Goal: Task Accomplishment & Management: Use online tool/utility

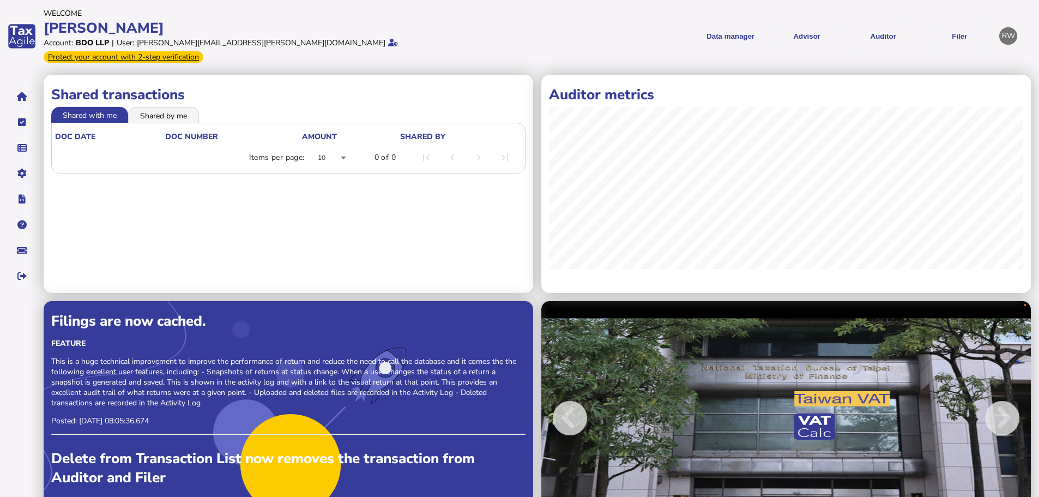
click at [165, 107] on li "Shared by me" at bounding box center [163, 114] width 71 height 15
click at [108, 107] on li "Shared with me" at bounding box center [90, 114] width 78 height 15
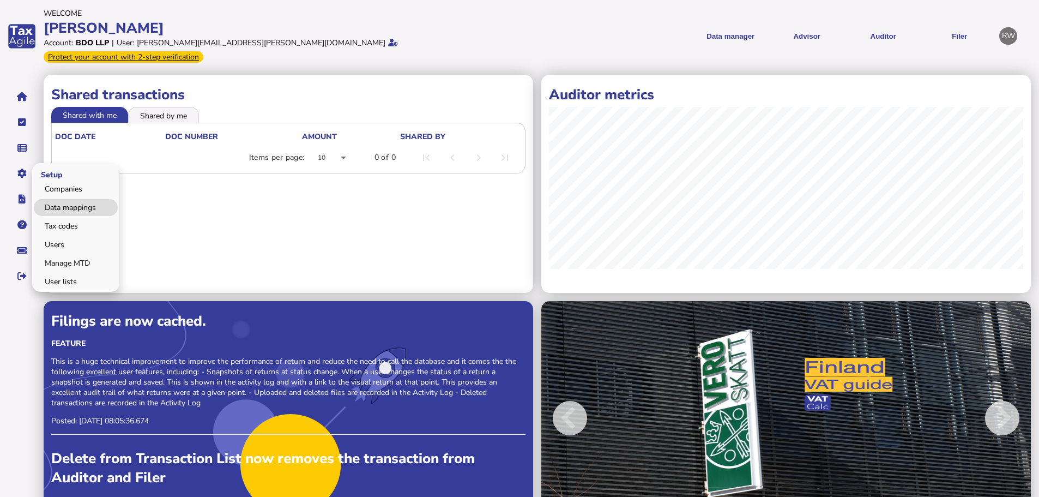
click at [56, 199] on link "Data mappings" at bounding box center [76, 207] width 84 height 17
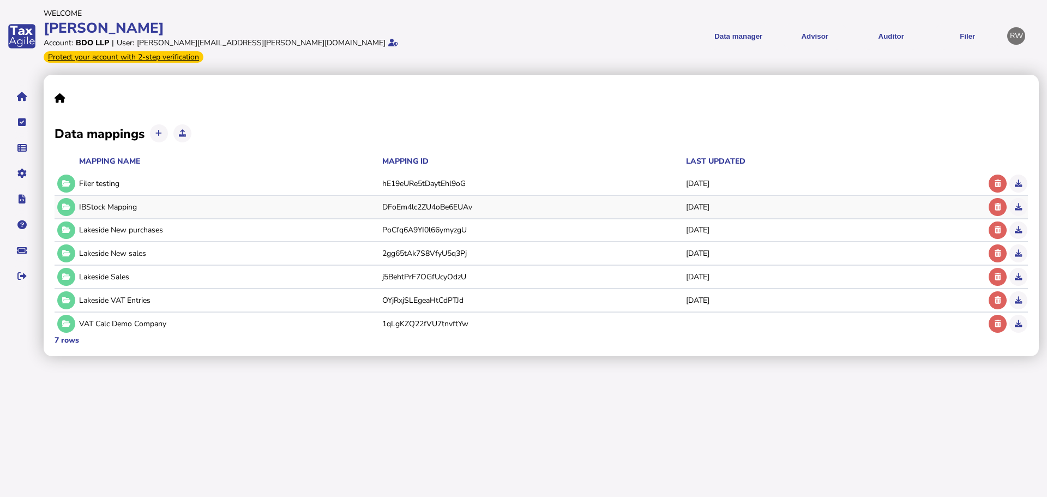
click at [76, 196] on div "IBStock Mapping DFoEm4lc2ZU4oBe6EUAv [DATE]" at bounding box center [520, 207] width 931 height 22
click at [71, 198] on button at bounding box center [66, 207] width 18 height 18
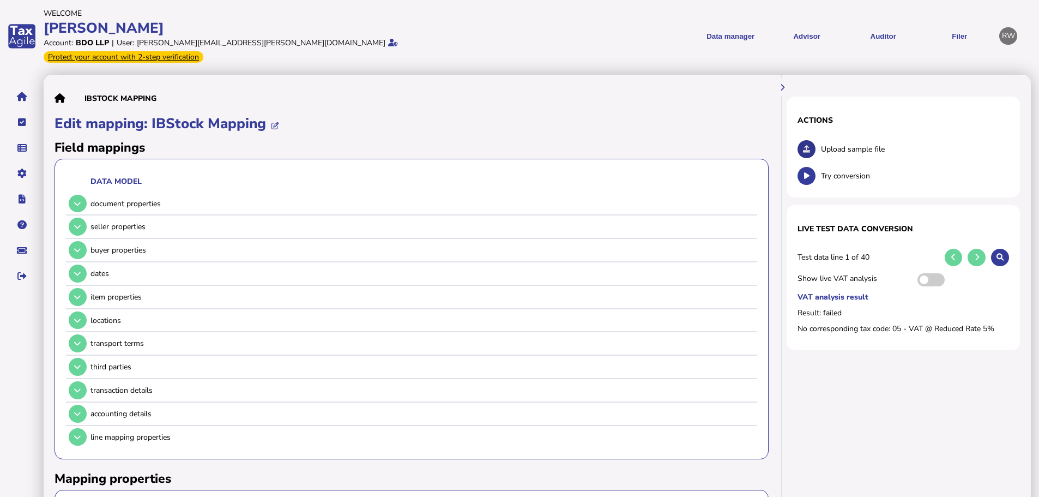
click at [804, 146] on icon at bounding box center [806, 149] width 7 height 7
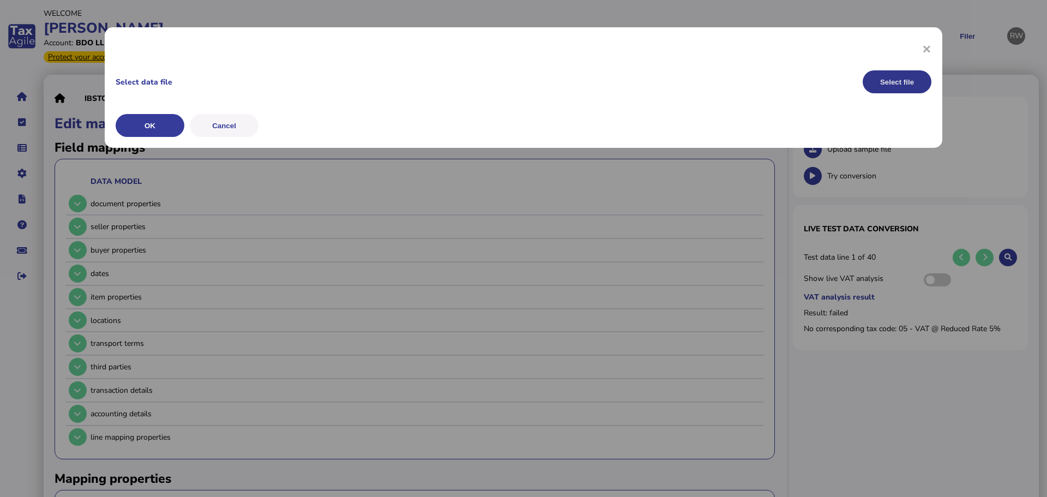
click at [892, 74] on button "Select file" at bounding box center [896, 81] width 69 height 23
click at [0, 0] on button "OK" at bounding box center [0, 0] width 0 height 0
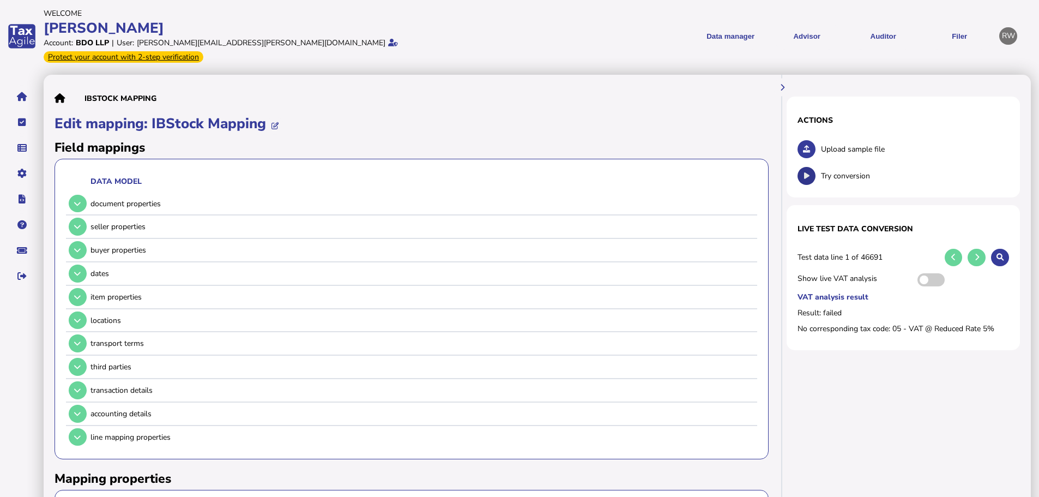
click at [805, 172] on icon at bounding box center [806, 175] width 5 height 7
click at [1002, 253] on icon at bounding box center [1000, 256] width 7 height 7
click at [76, 246] on icon at bounding box center [77, 249] width 7 height 7
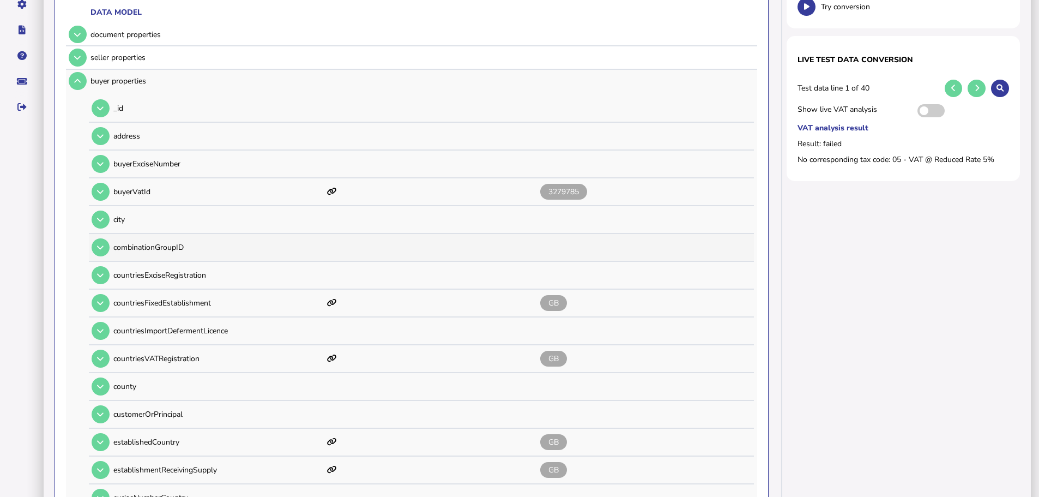
scroll to position [164, 0]
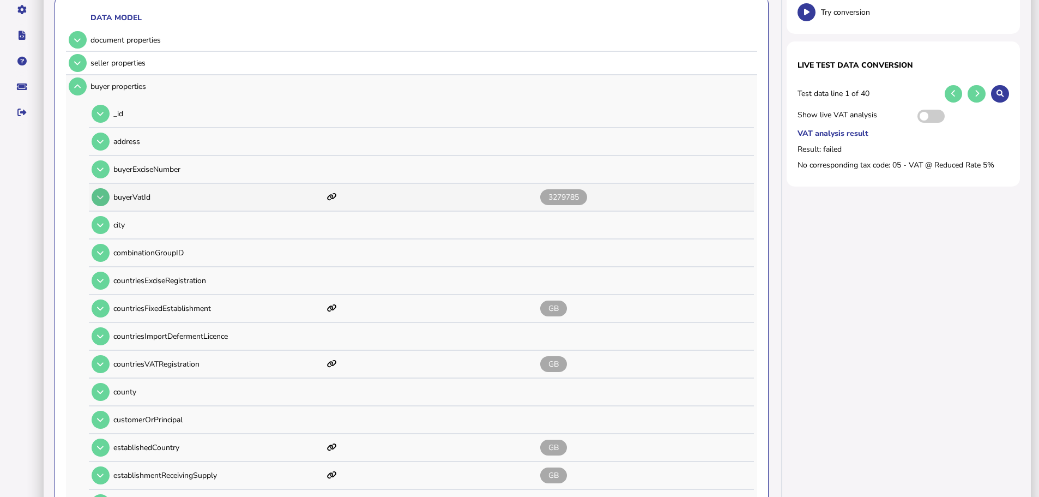
click at [104, 194] on icon at bounding box center [100, 197] width 7 height 7
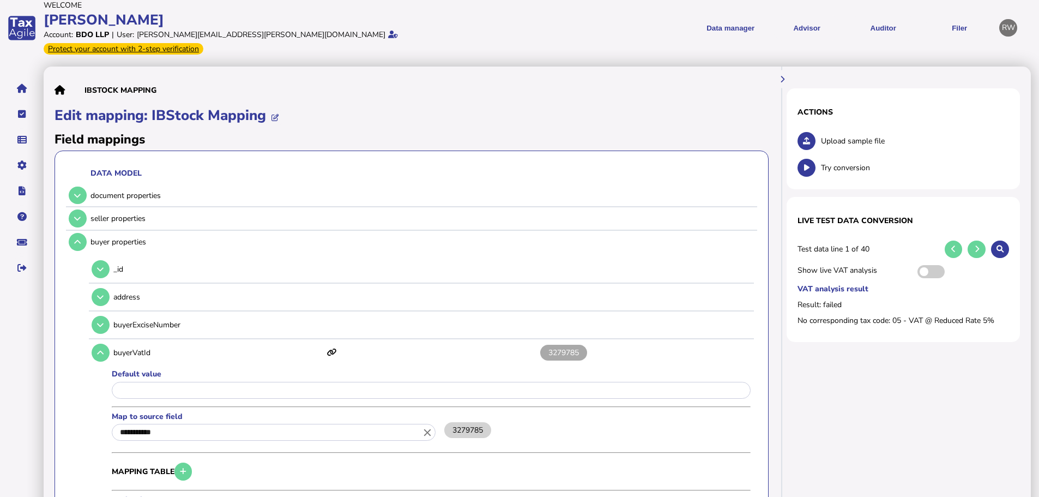
scroll to position [0, 0]
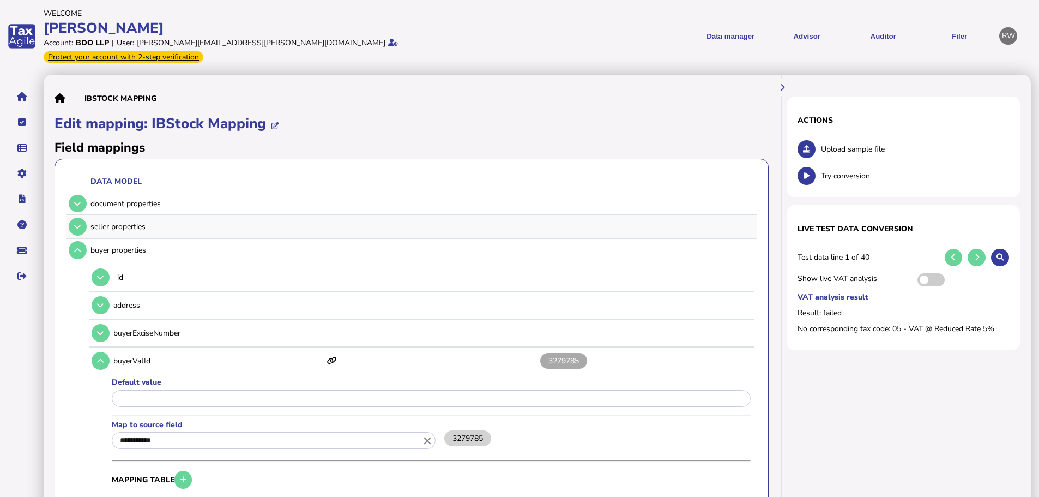
drag, startPoint x: 77, startPoint y: 208, endPoint x: 102, endPoint y: 224, distance: 29.6
click at [78, 218] on button at bounding box center [78, 227] width 18 height 18
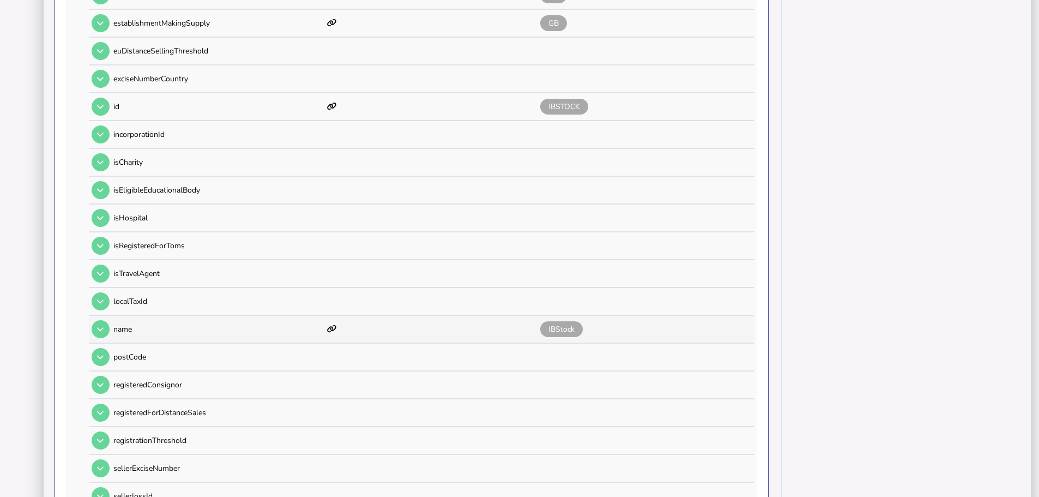
scroll to position [709, 0]
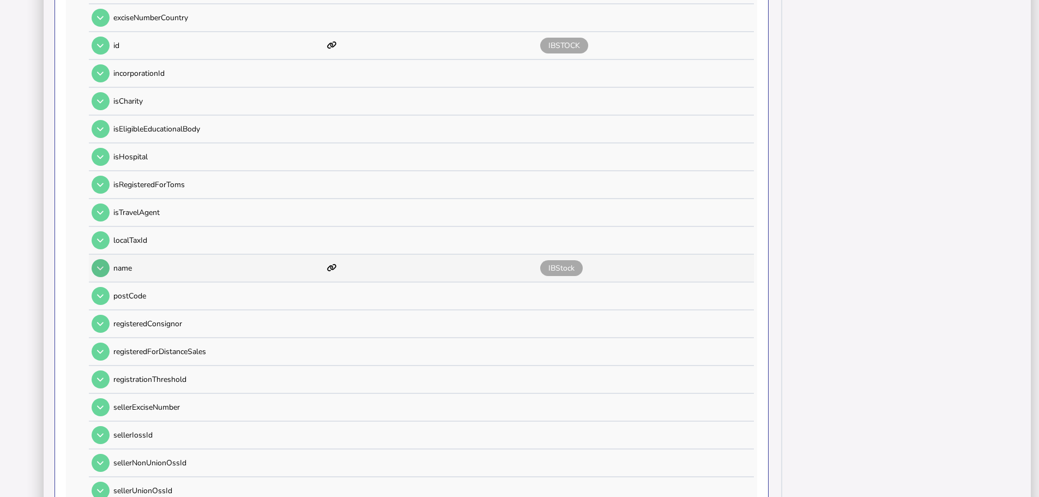
click at [102, 264] on icon at bounding box center [100, 267] width 7 height 7
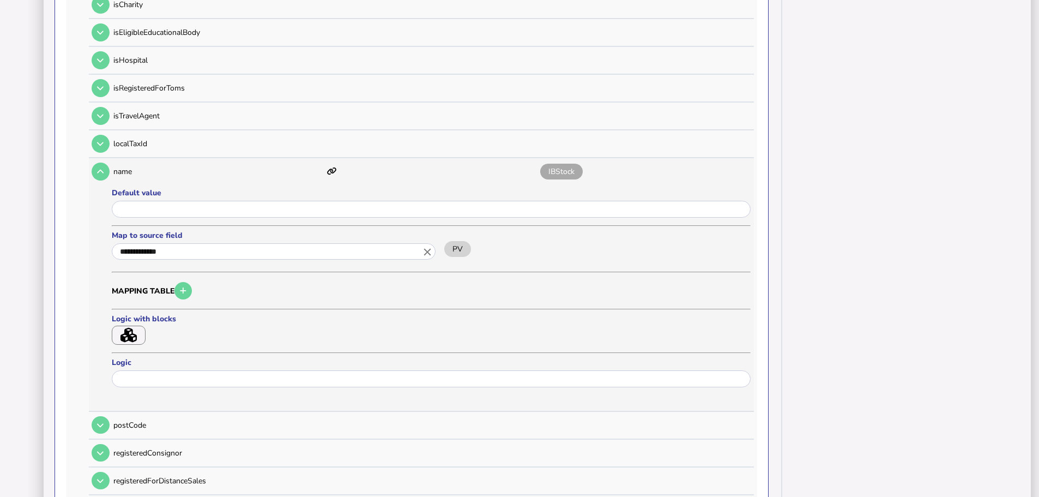
scroll to position [818, 0]
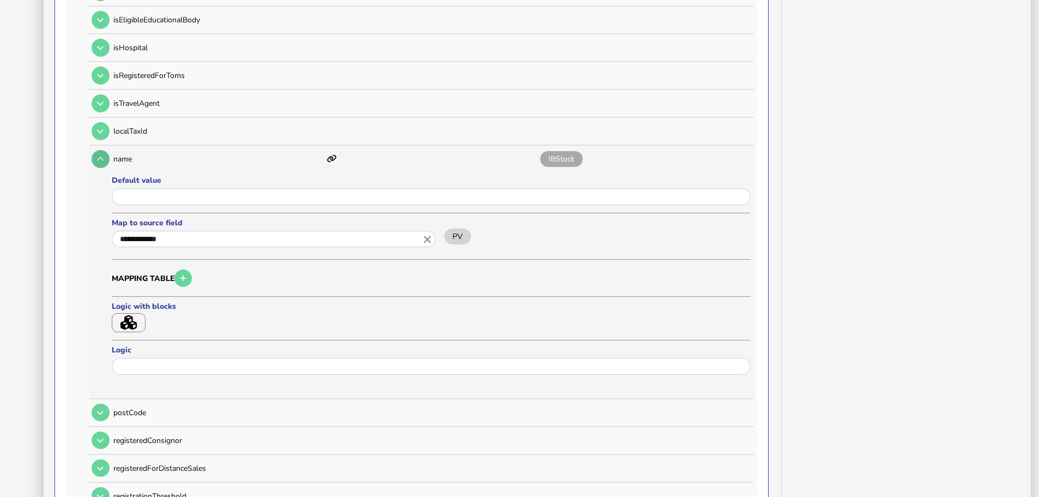
click at [105, 150] on button at bounding box center [101, 159] width 18 height 18
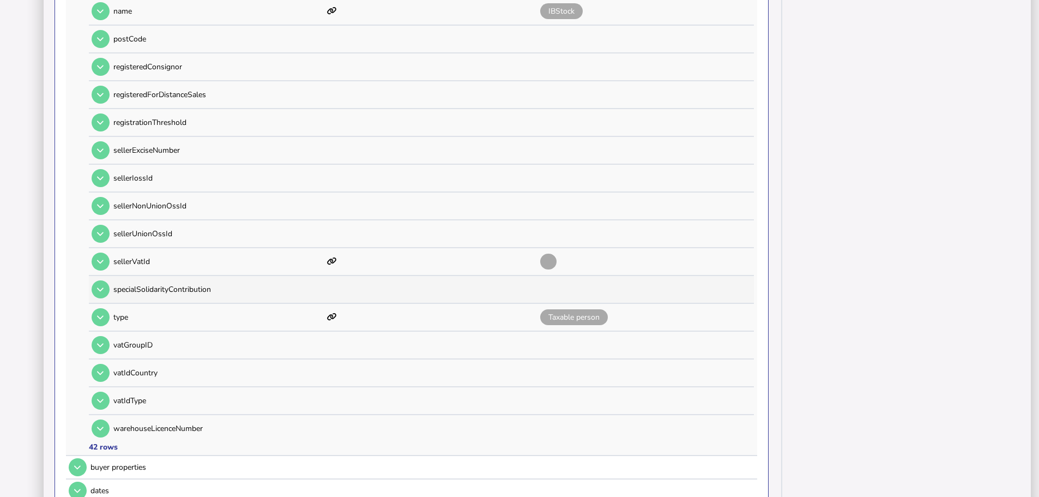
scroll to position [981, 0]
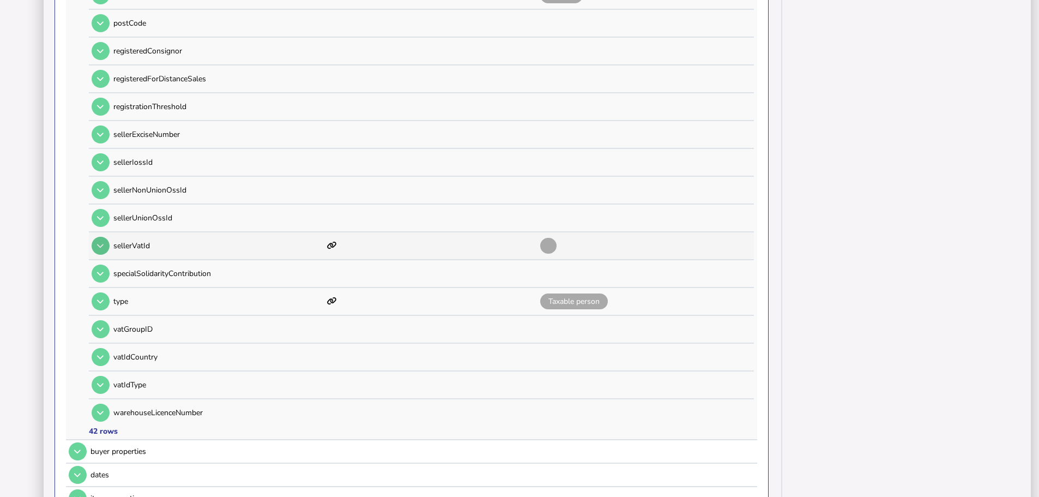
click at [100, 237] on button at bounding box center [101, 246] width 18 height 18
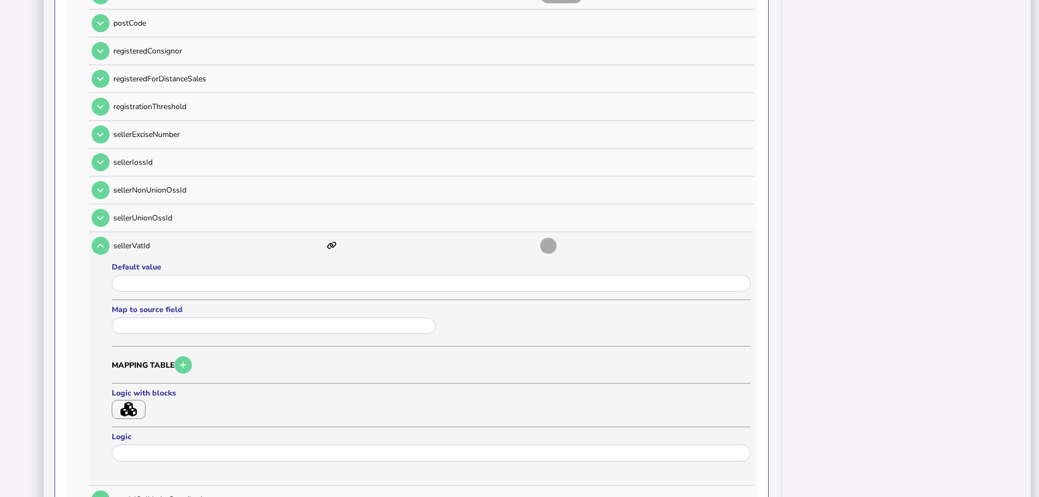
click at [134, 402] on icon "button" at bounding box center [128, 409] width 16 height 15
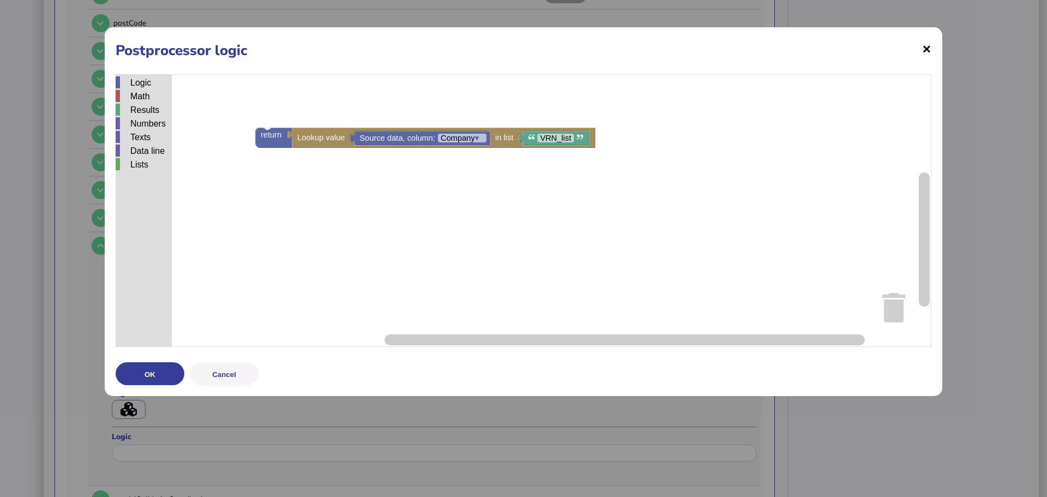
click at [925, 50] on span "×" at bounding box center [926, 48] width 9 height 21
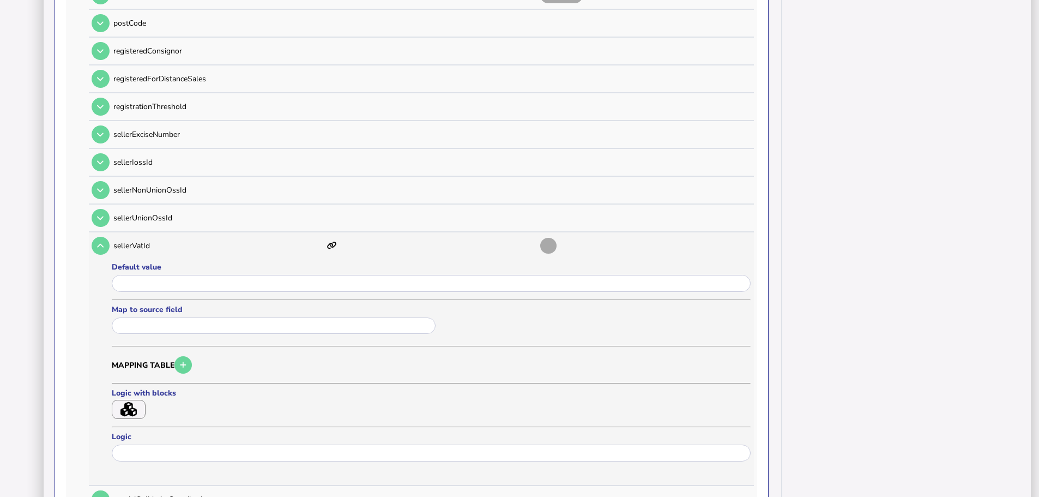
click at [134, 402] on icon "button" at bounding box center [128, 409] width 16 height 15
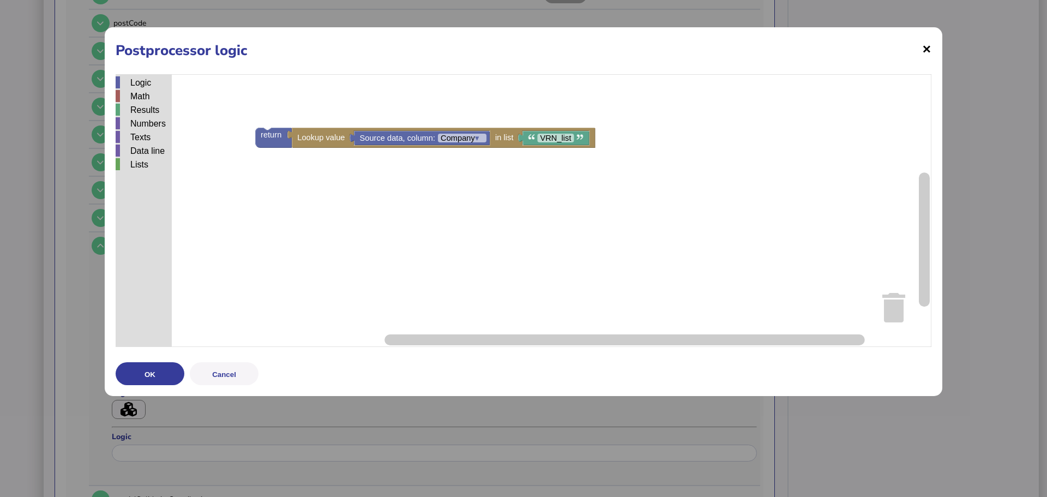
click at [926, 48] on span "×" at bounding box center [926, 48] width 9 height 21
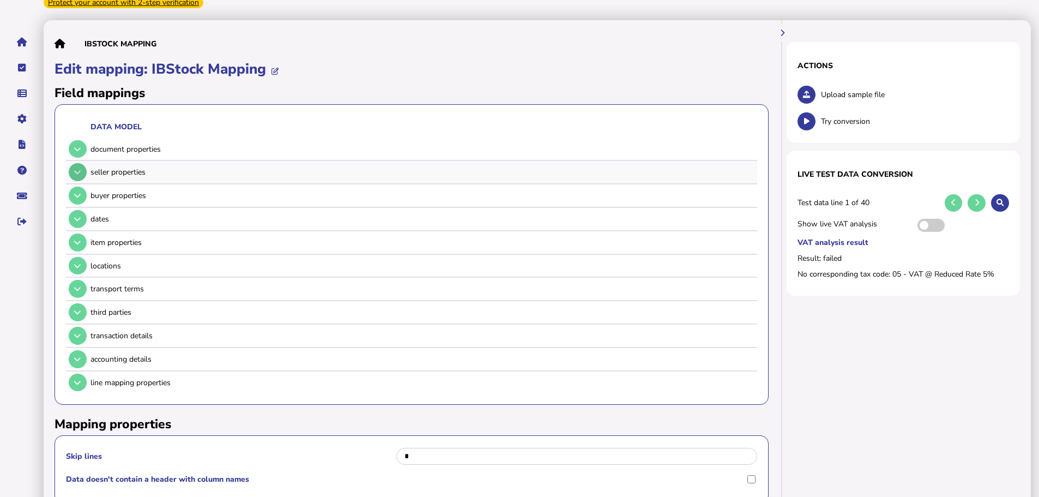
click at [78, 164] on button at bounding box center [78, 172] width 18 height 18
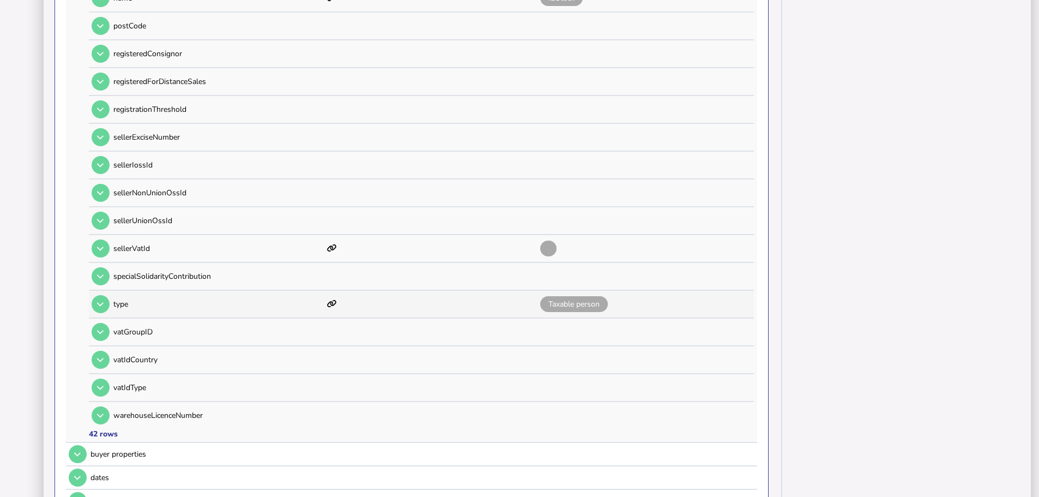
scroll to position [1036, 0]
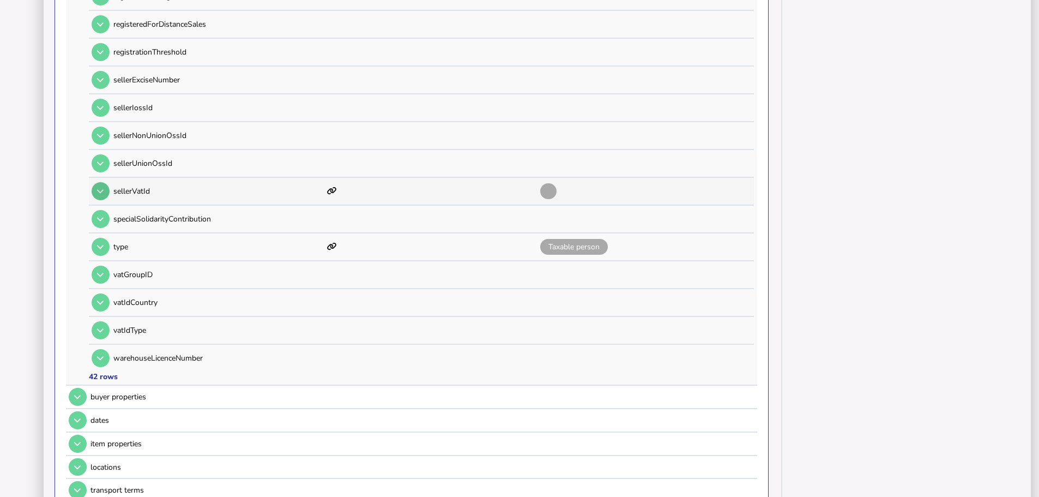
click at [102, 188] on icon at bounding box center [100, 191] width 7 height 7
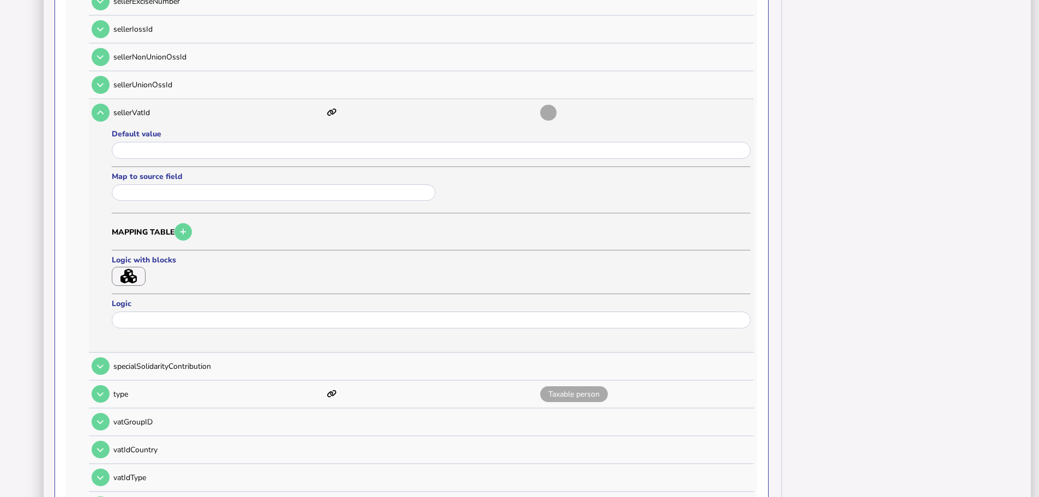
scroll to position [1145, 0]
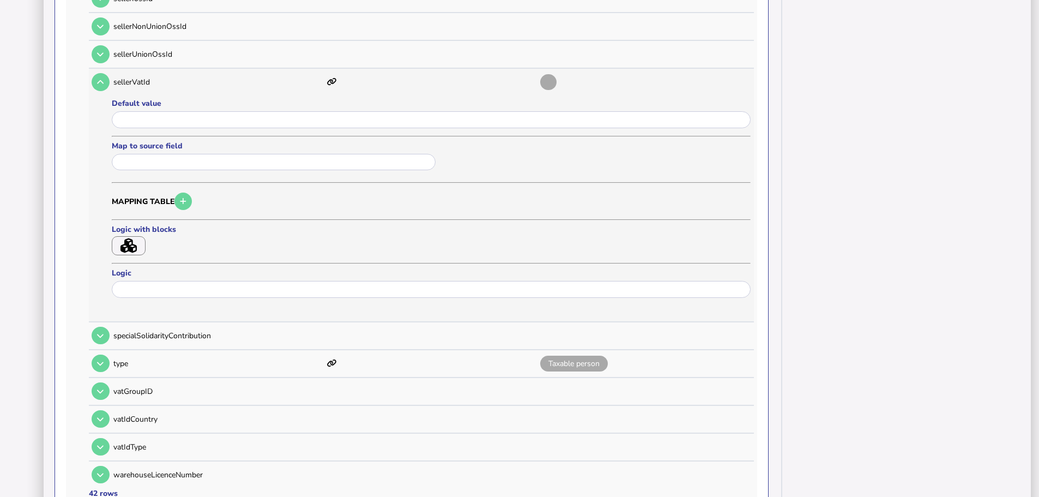
click at [138, 240] on button "button" at bounding box center [129, 245] width 34 height 19
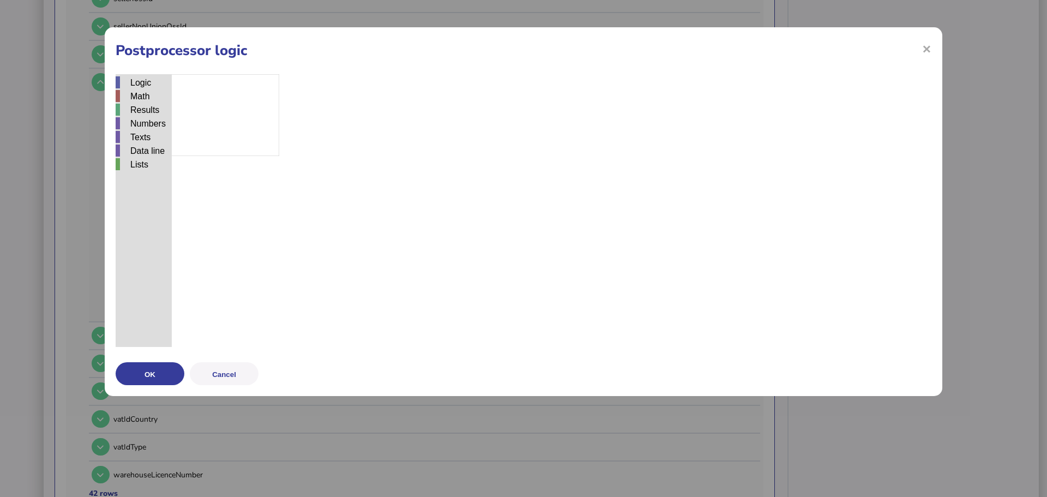
click at [138, 238] on div "Logic Math Results Numbers Texts Data line Lists" at bounding box center [144, 210] width 56 height 273
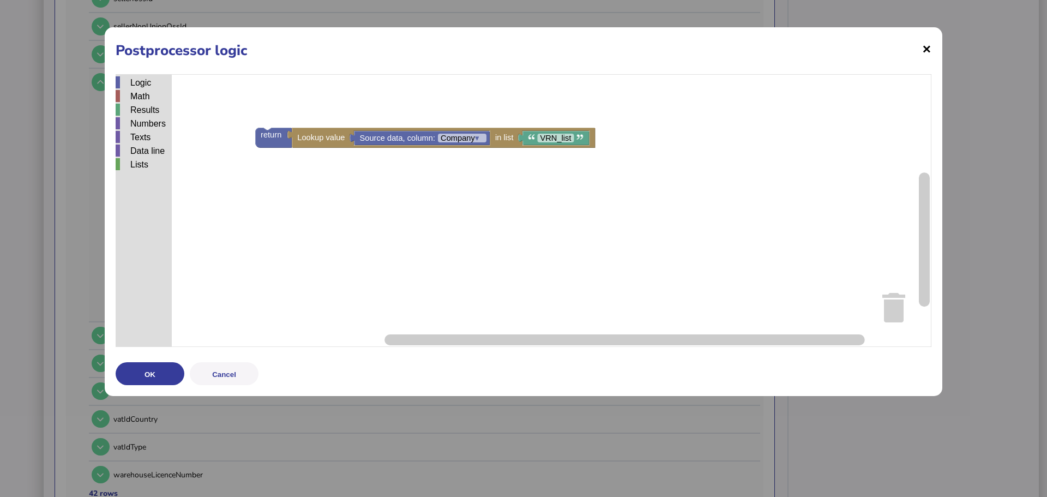
click at [927, 51] on span "×" at bounding box center [926, 48] width 9 height 21
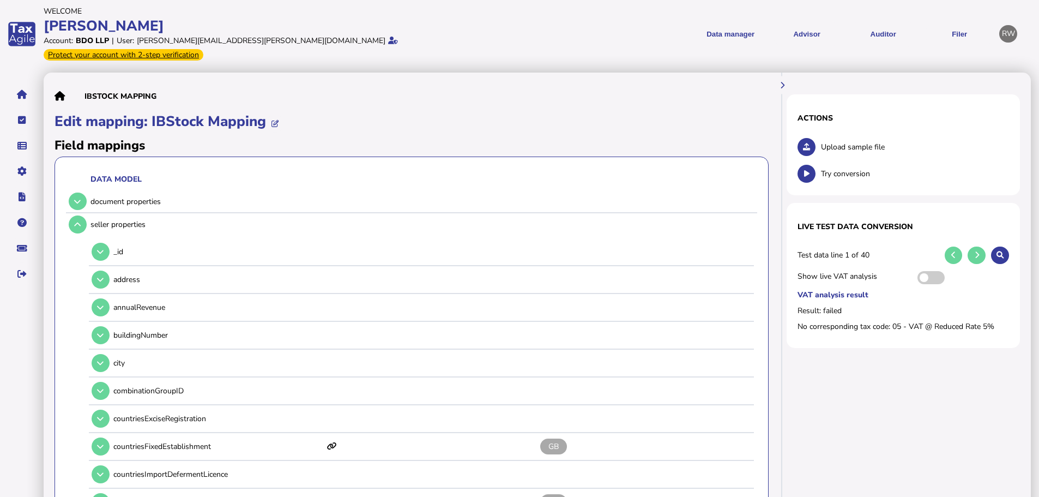
scroll to position [0, 0]
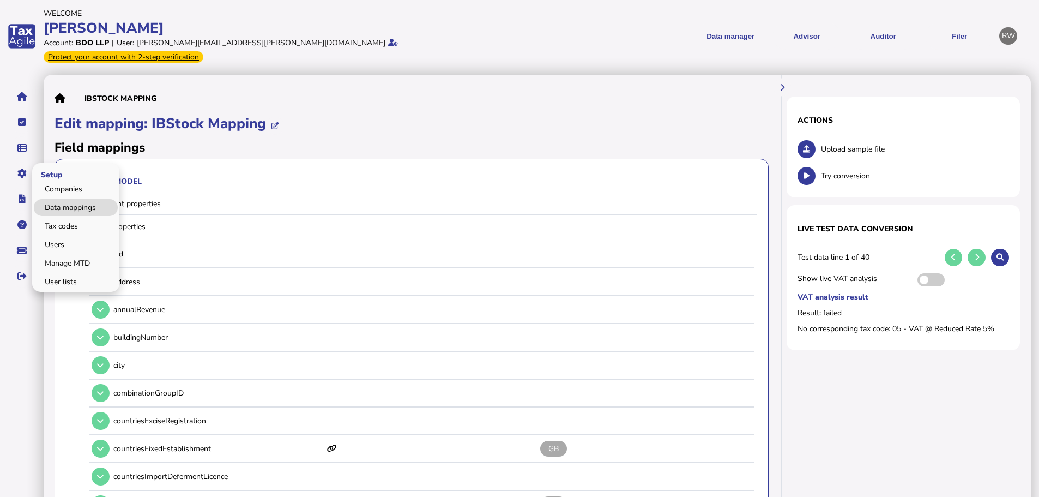
click at [51, 199] on link "Data mappings" at bounding box center [76, 207] width 84 height 17
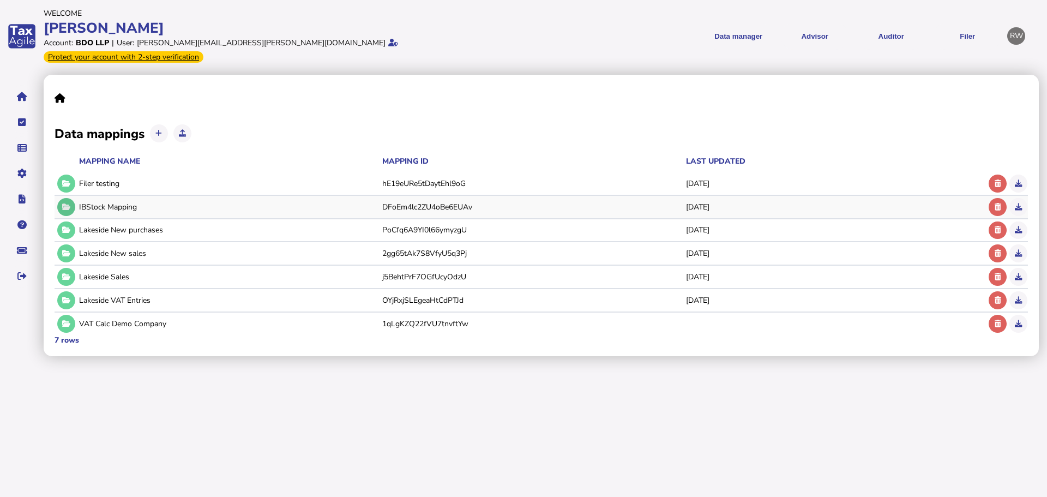
click at [62, 203] on icon at bounding box center [66, 206] width 8 height 7
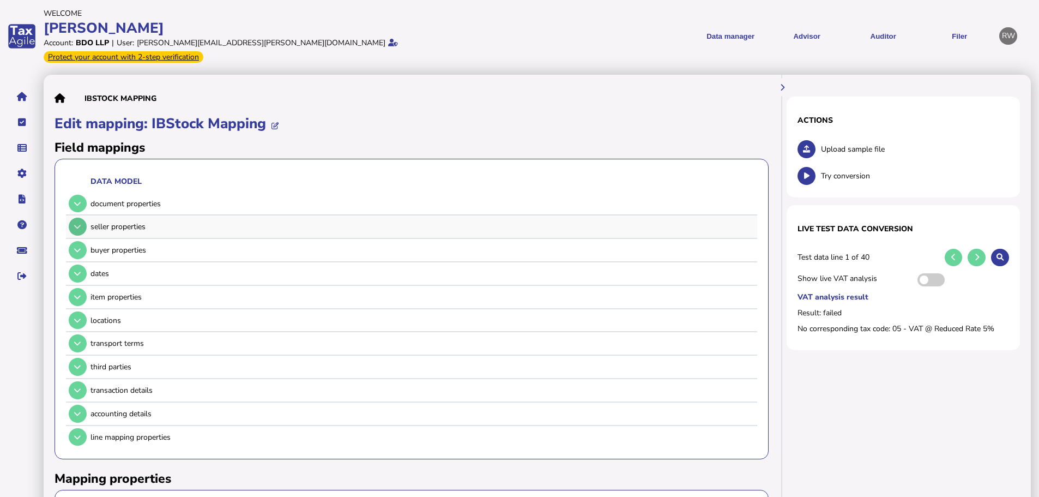
click at [71, 218] on button at bounding box center [78, 227] width 18 height 18
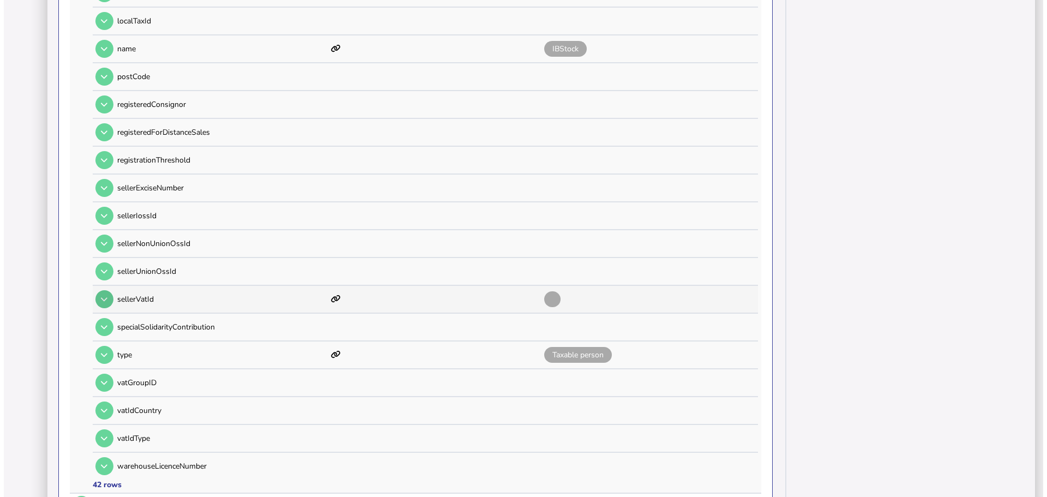
scroll to position [981, 0]
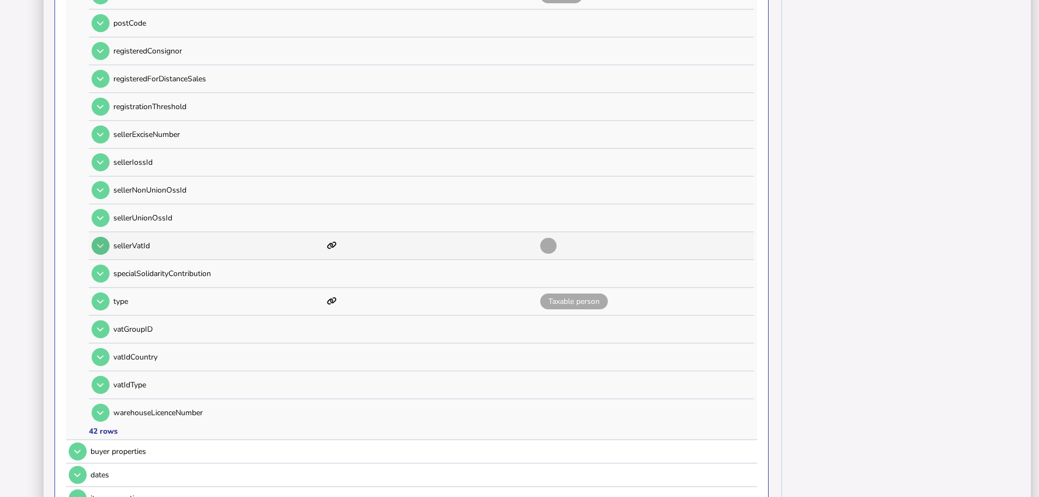
click at [93, 237] on button at bounding box center [101, 246] width 18 height 18
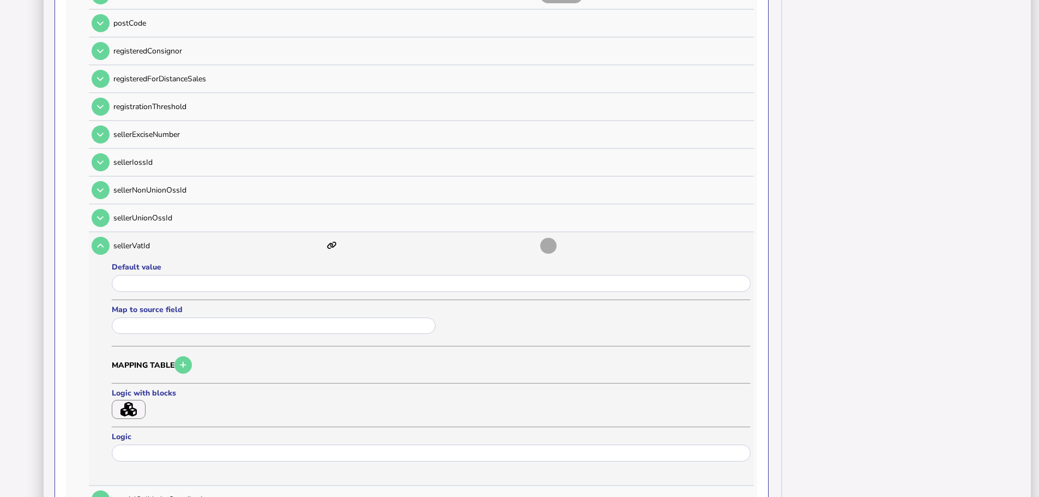
click at [141, 400] on button "button" at bounding box center [129, 409] width 34 height 19
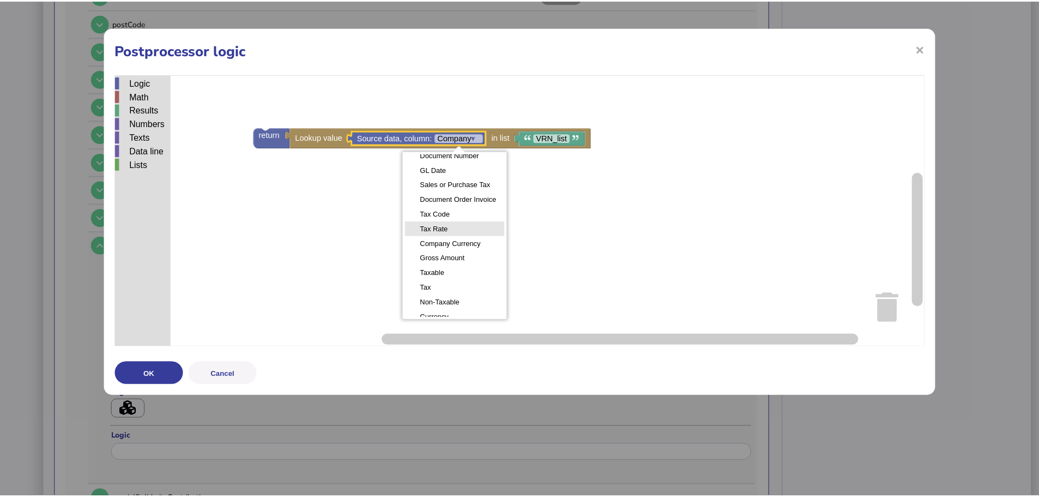
scroll to position [87, 0]
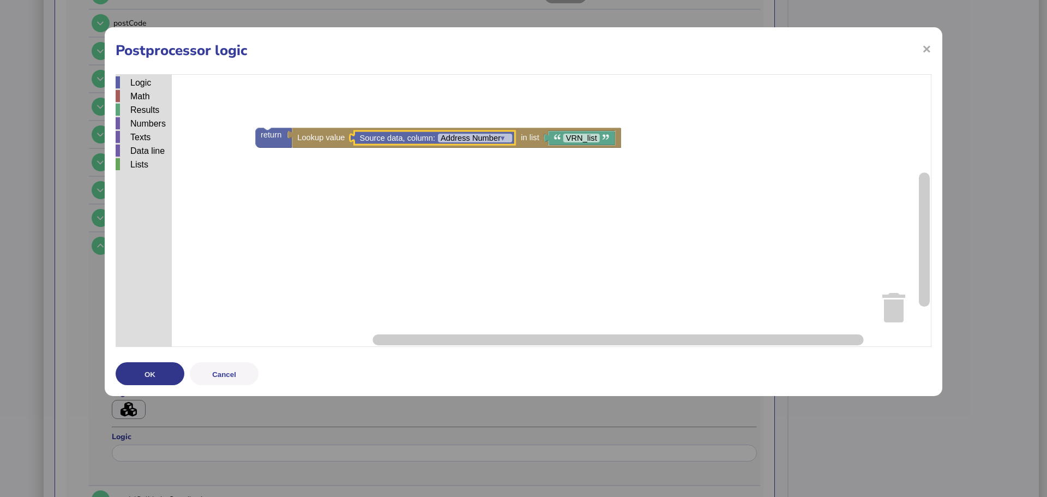
click at [168, 367] on button "OK" at bounding box center [150, 373] width 69 height 23
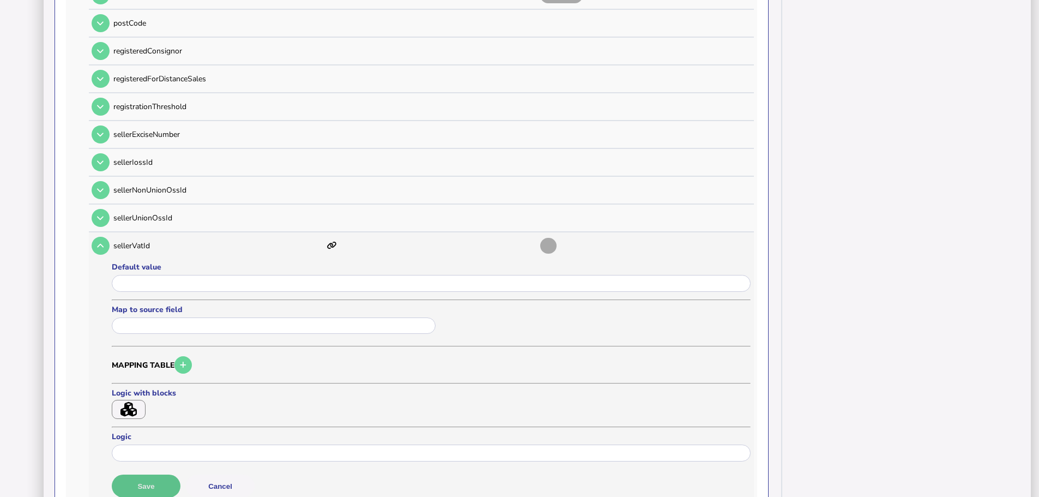
click at [159, 474] on button "Save" at bounding box center [146, 485] width 69 height 23
click at [140, 400] on button "button" at bounding box center [129, 409] width 34 height 19
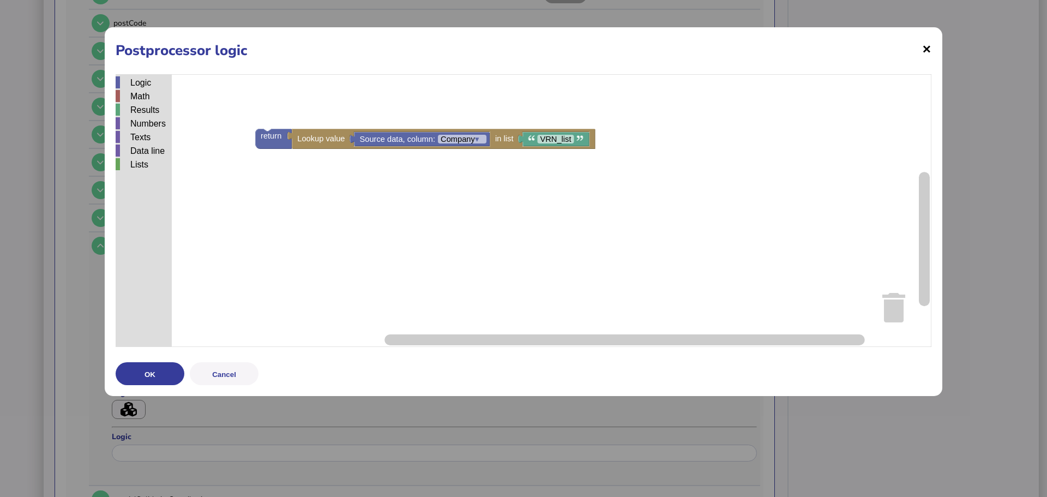
click at [925, 52] on span "×" at bounding box center [926, 48] width 9 height 21
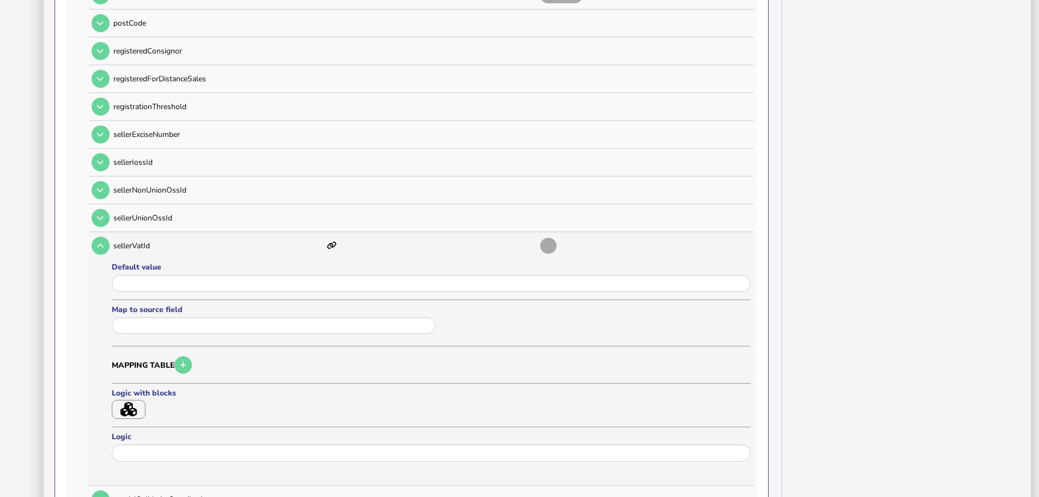
click at [134, 402] on icon "button" at bounding box center [128, 409] width 16 height 15
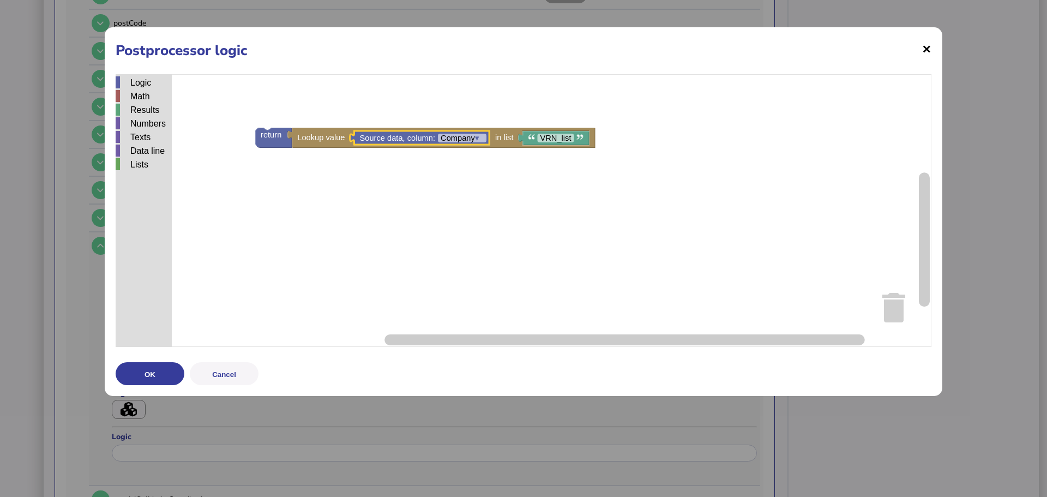
click at [927, 52] on span "×" at bounding box center [926, 48] width 9 height 21
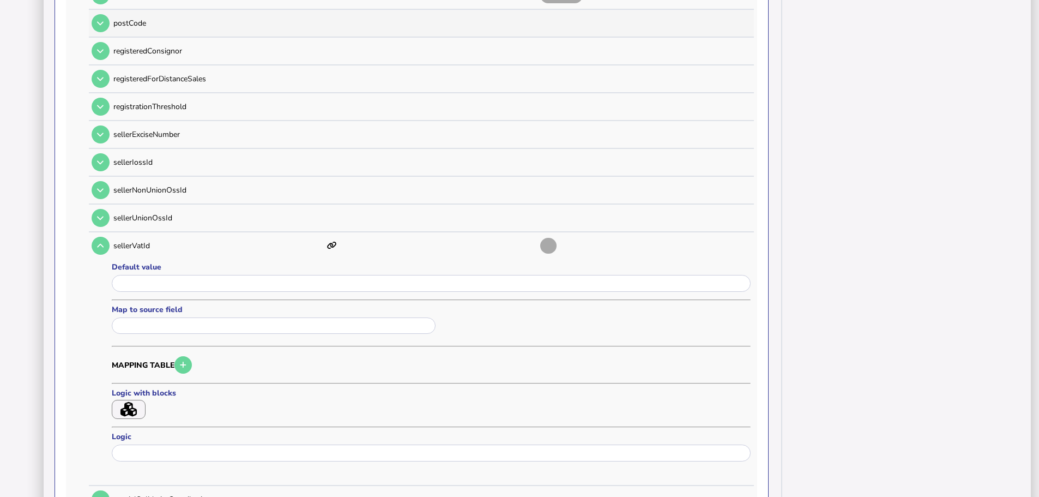
type input "*"
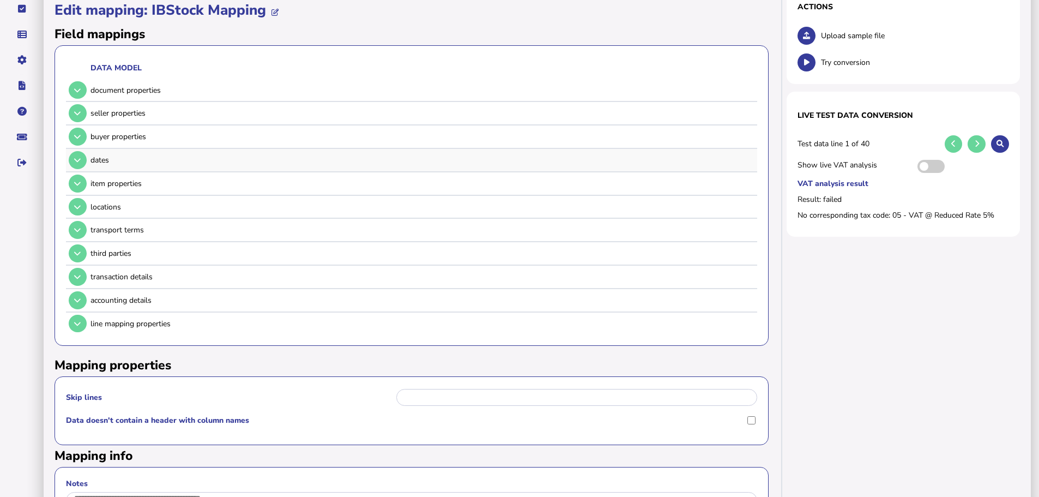
scroll to position [55, 0]
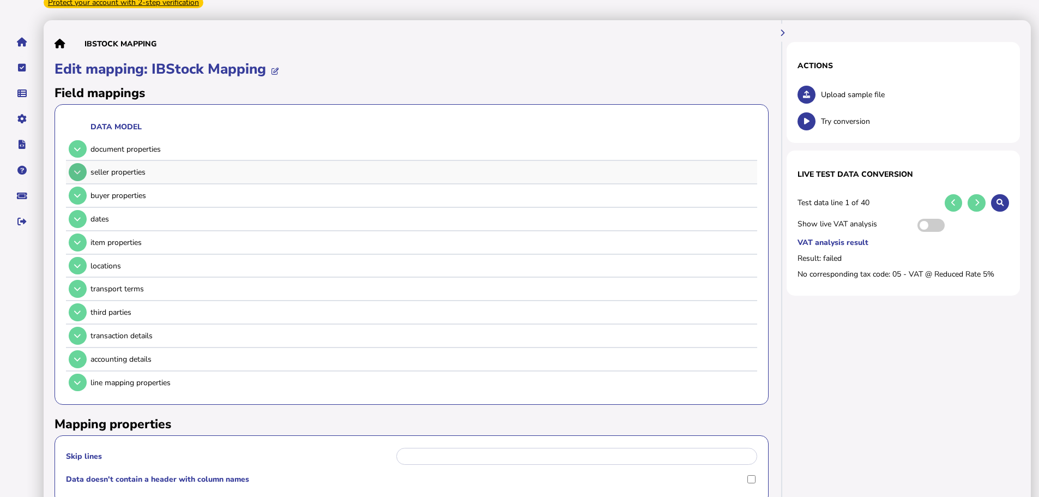
click at [82, 164] on button at bounding box center [78, 172] width 18 height 18
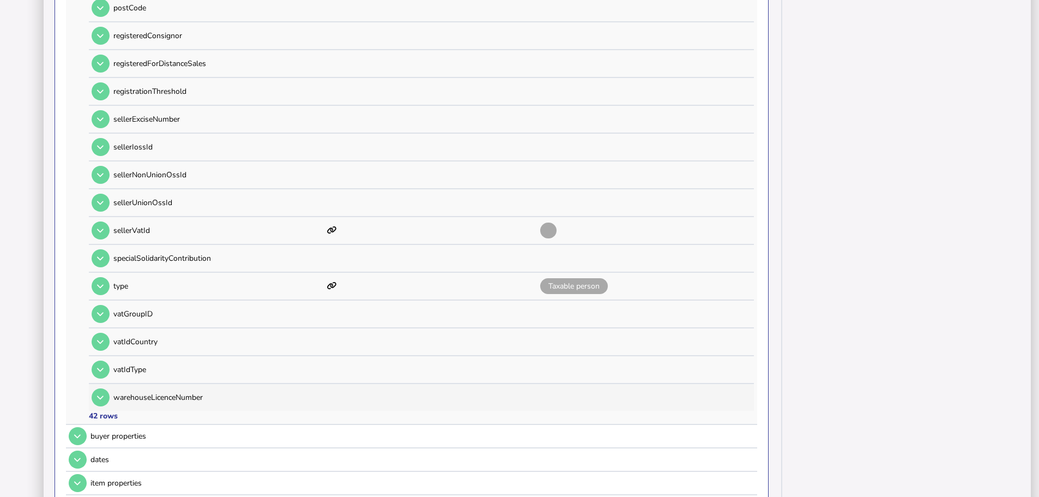
scroll to position [1090, 0]
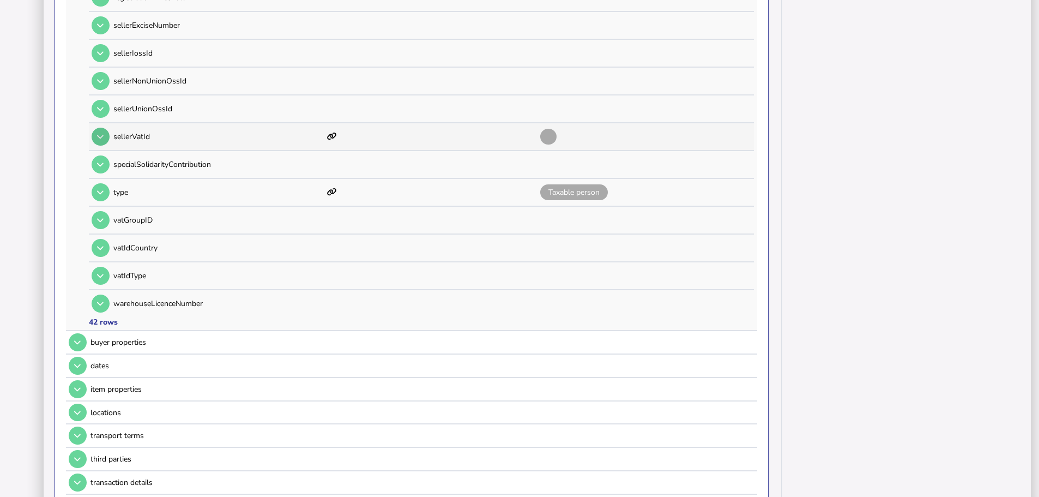
click at [100, 130] on button at bounding box center [101, 137] width 18 height 18
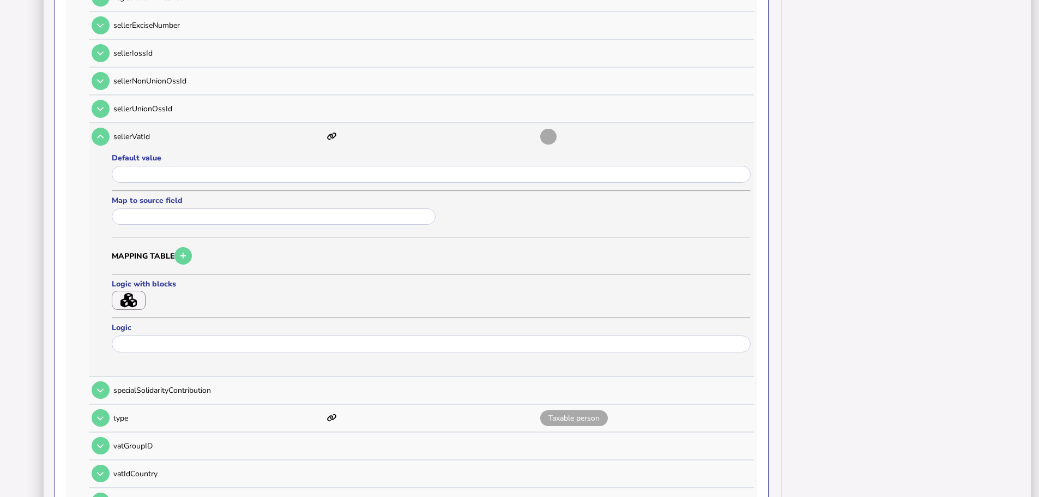
click at [142, 291] on button "button" at bounding box center [129, 300] width 34 height 19
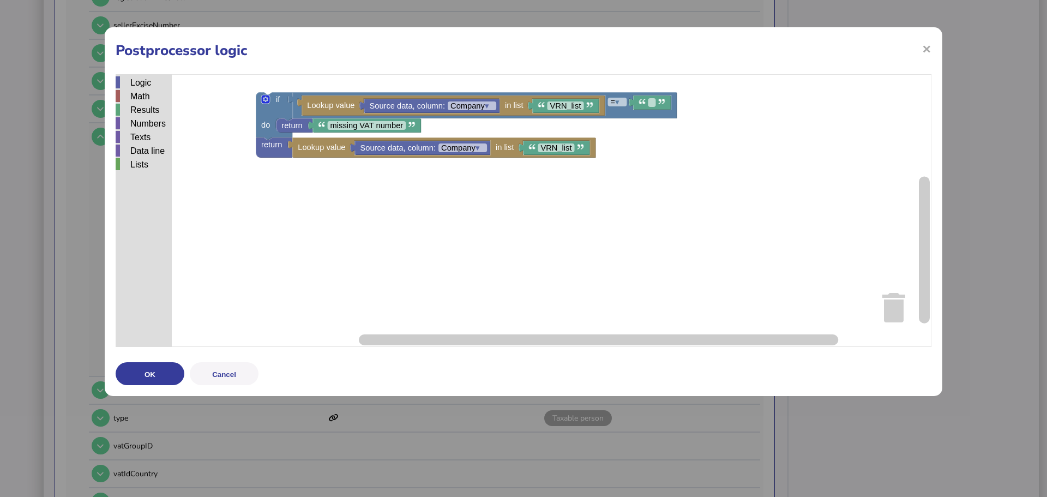
click at [920, 51] on h1 "Postprocessor logic" at bounding box center [524, 50] width 816 height 19
click at [927, 51] on span "×" at bounding box center [926, 48] width 9 height 21
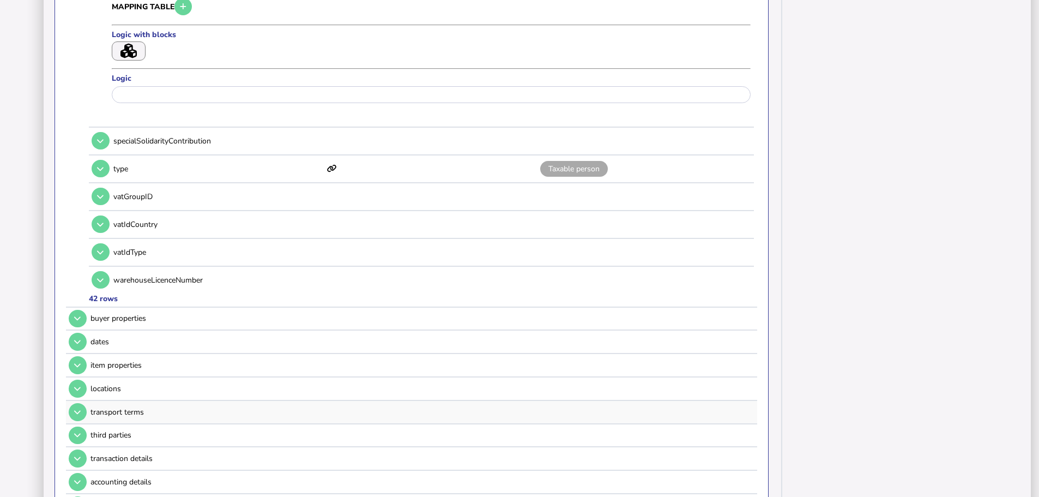
scroll to position [1472, 0]
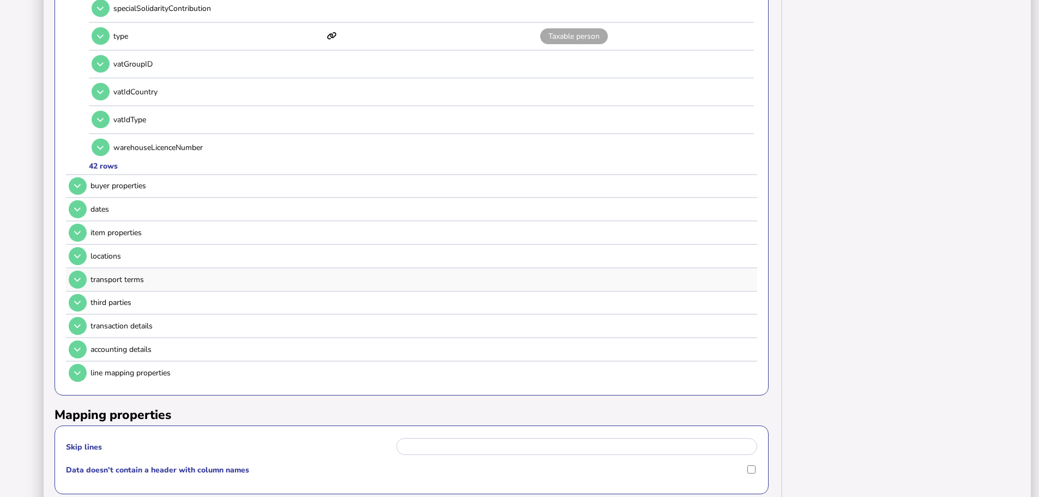
click at [87, 268] on td at bounding box center [76, 279] width 21 height 22
click at [82, 270] on button at bounding box center [78, 279] width 18 height 18
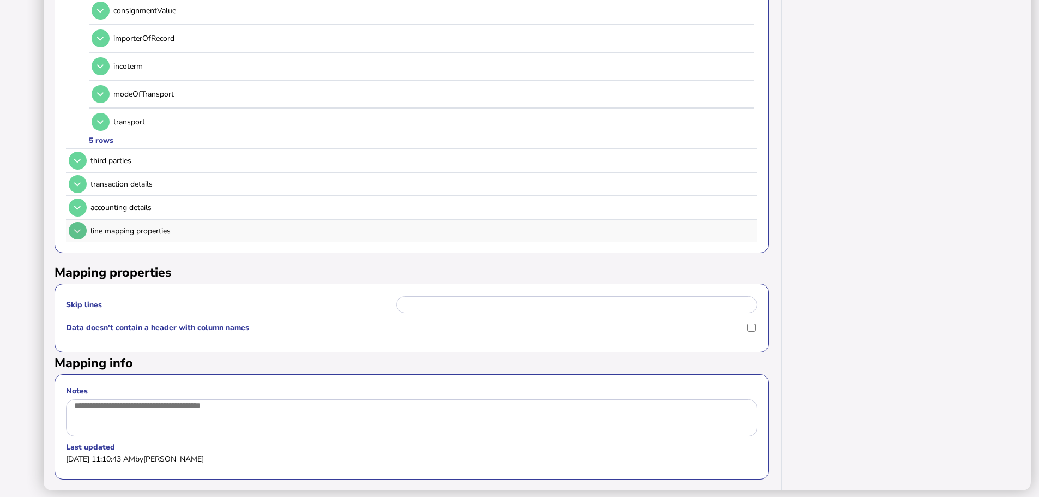
click at [82, 222] on button at bounding box center [78, 231] width 18 height 18
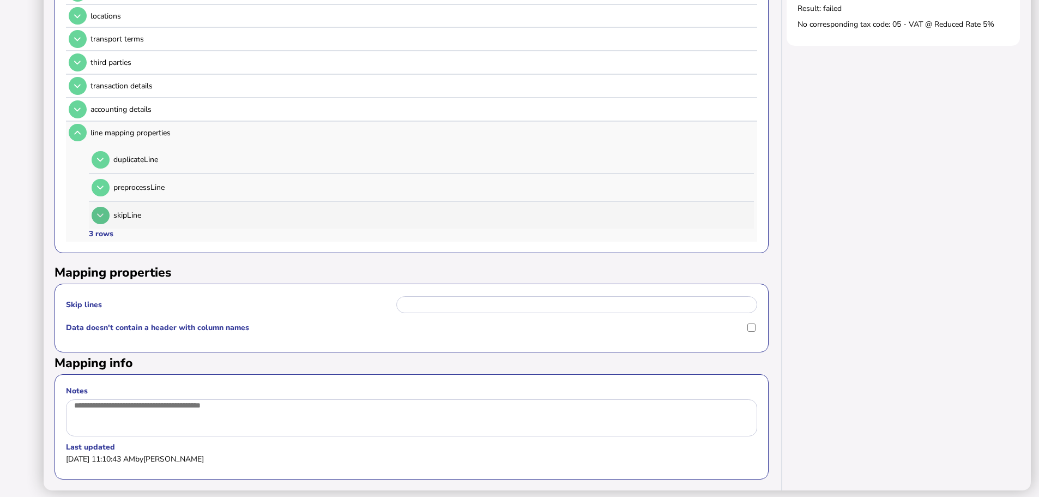
click at [103, 207] on button at bounding box center [101, 216] width 18 height 18
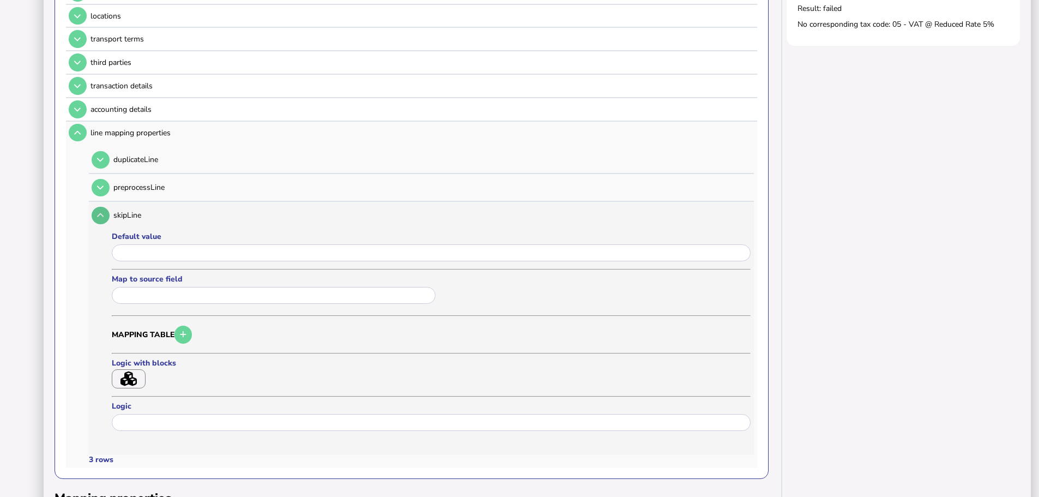
click at [103, 207] on button at bounding box center [101, 216] width 18 height 18
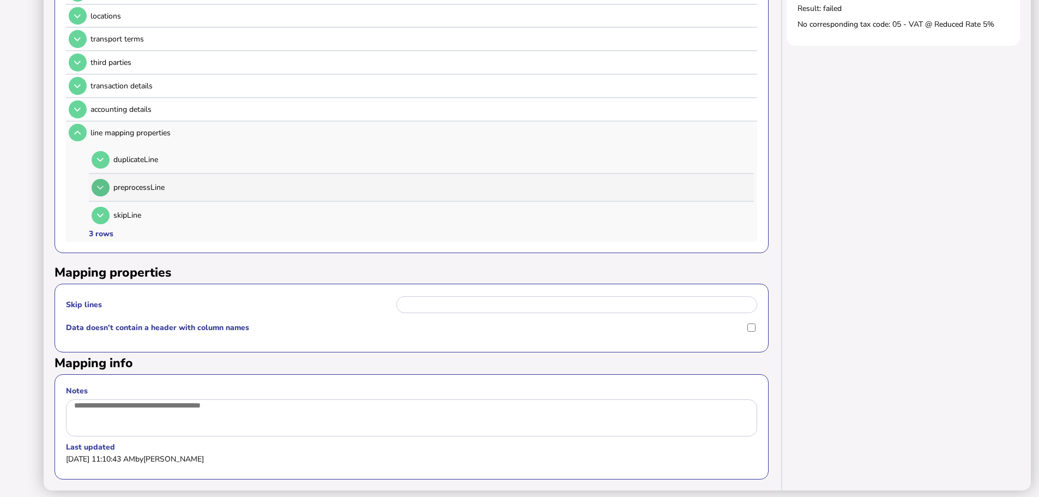
click at [103, 179] on button at bounding box center [101, 188] width 18 height 18
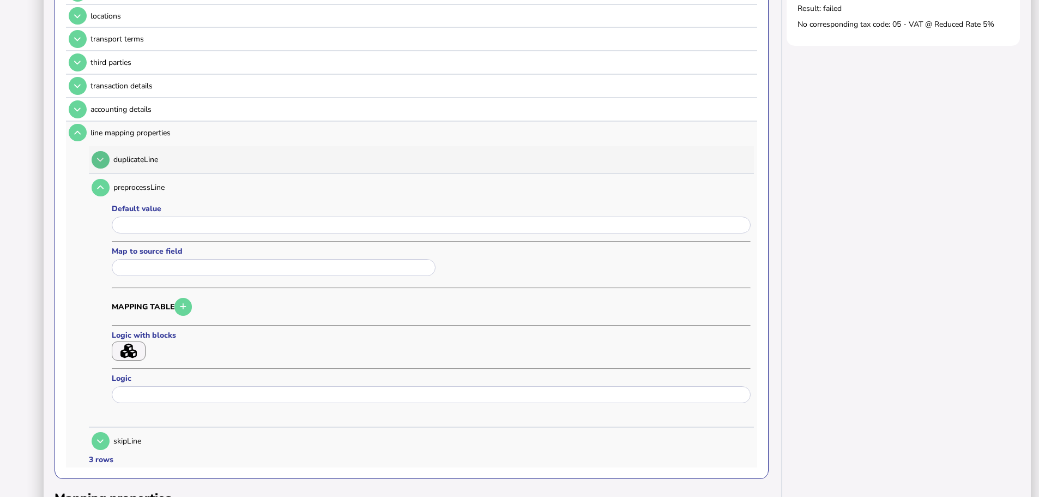
click at [102, 156] on icon at bounding box center [100, 159] width 7 height 7
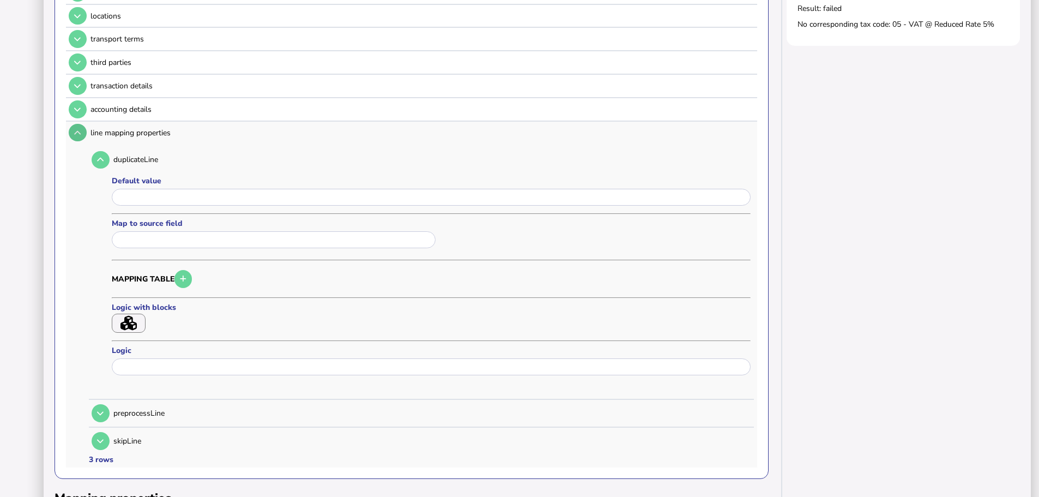
click at [82, 126] on button at bounding box center [78, 133] width 18 height 18
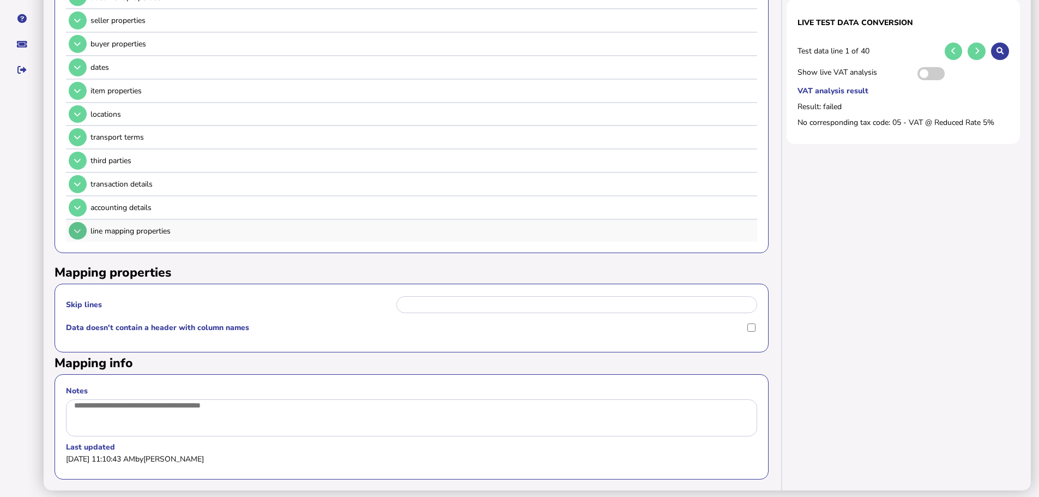
click at [79, 222] on button at bounding box center [78, 231] width 18 height 18
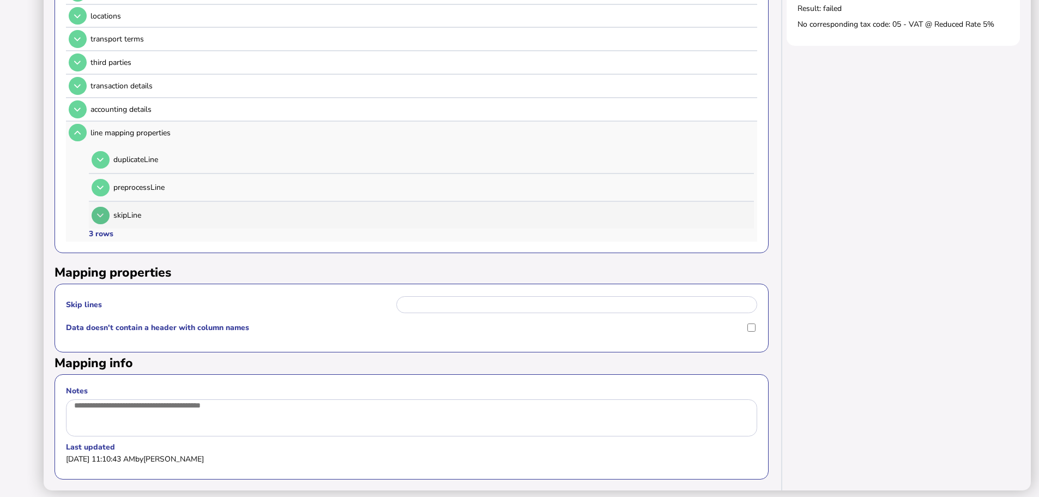
click at [103, 207] on button at bounding box center [101, 216] width 18 height 18
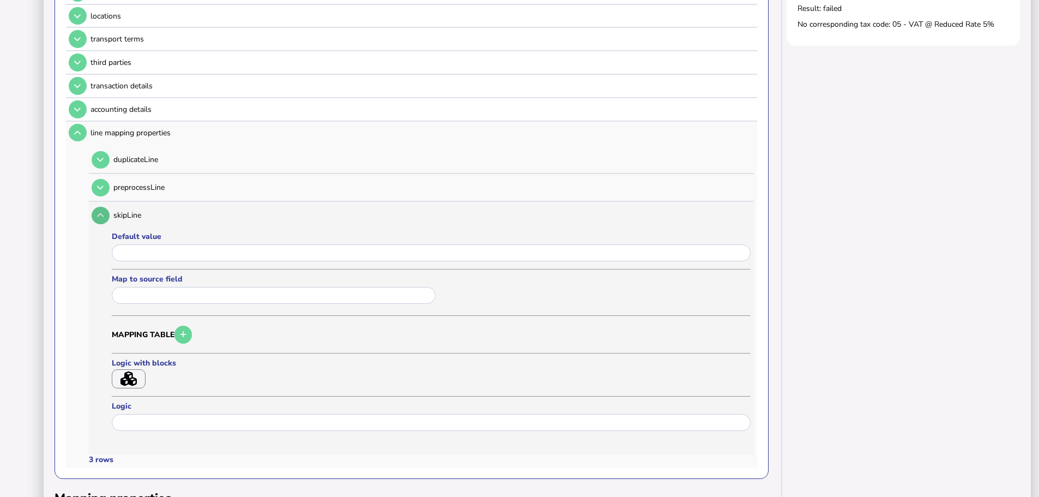
click at [103, 207] on button at bounding box center [101, 216] width 18 height 18
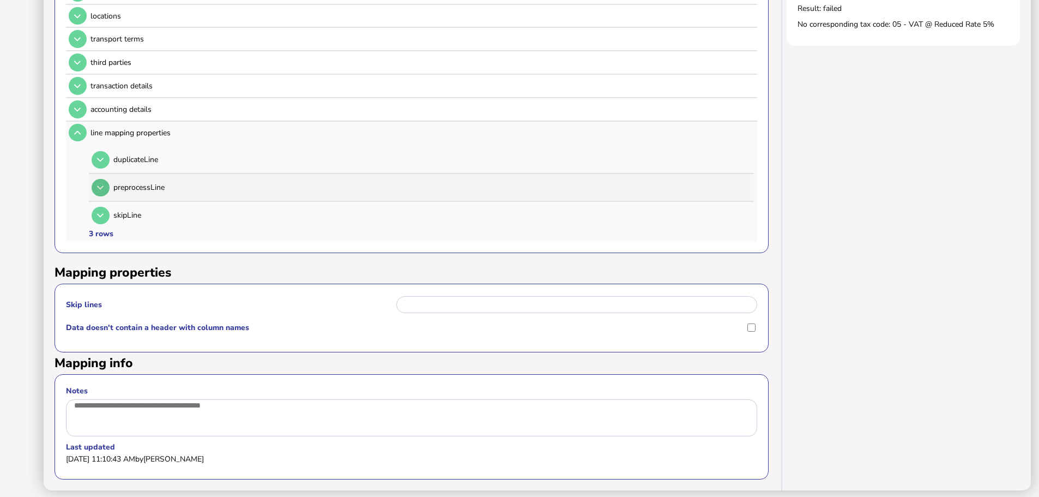
click at [106, 179] on button at bounding box center [101, 188] width 18 height 18
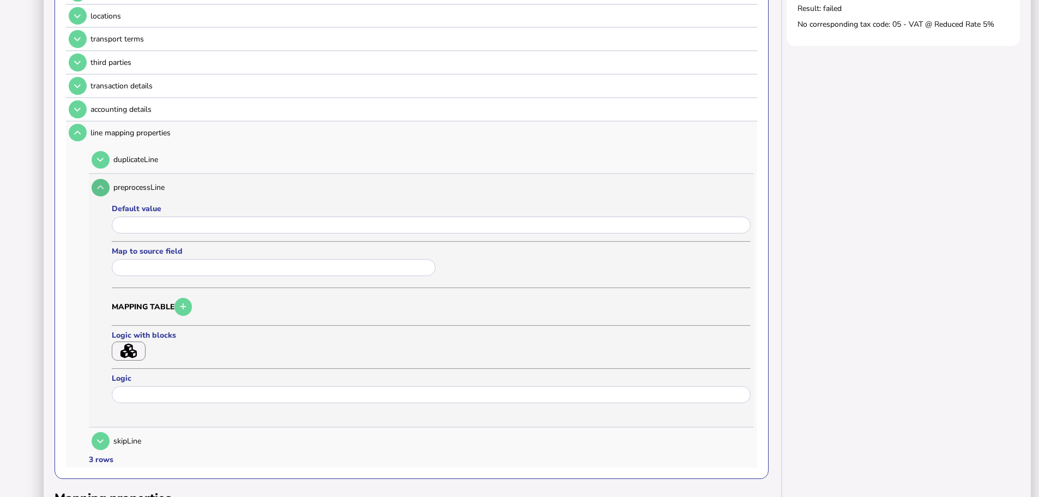
click at [106, 179] on button at bounding box center [101, 188] width 18 height 18
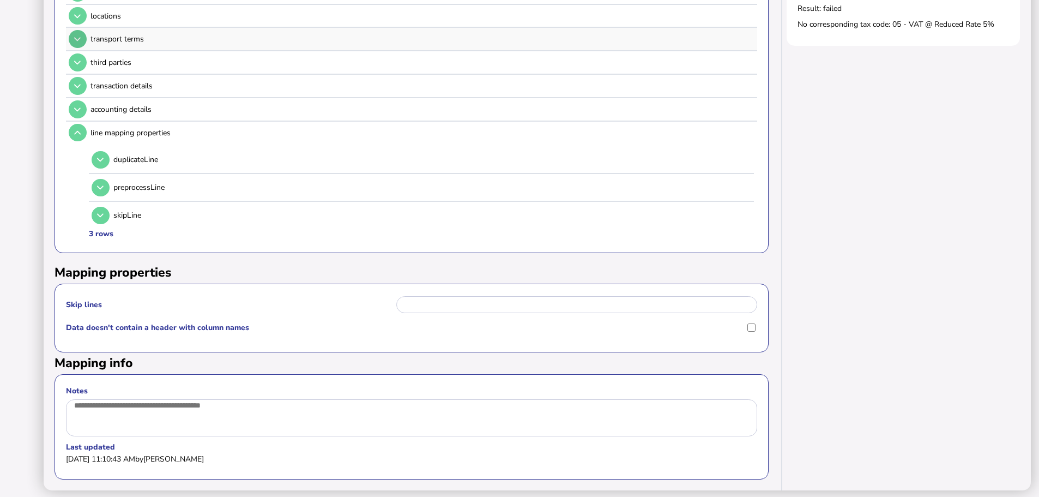
click at [79, 126] on button at bounding box center [78, 133] width 18 height 18
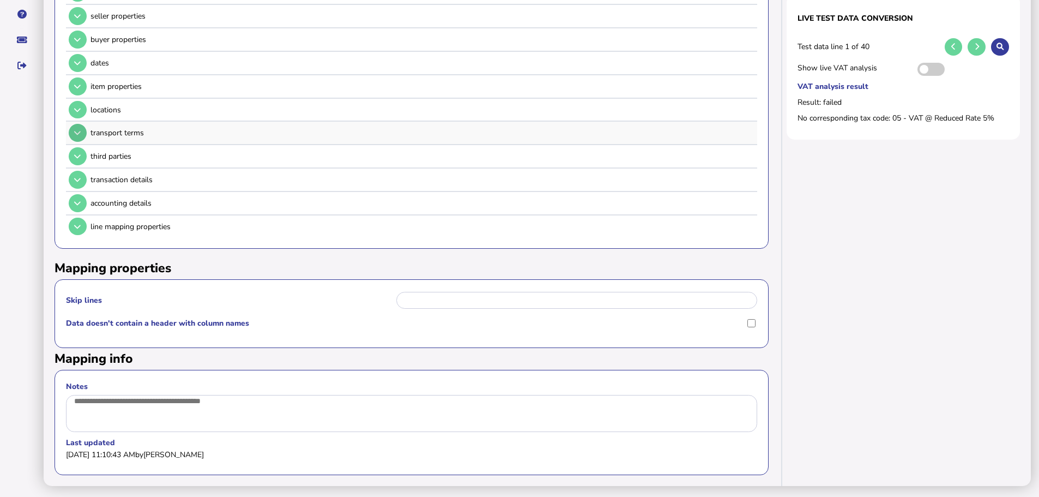
scroll to position [206, 0]
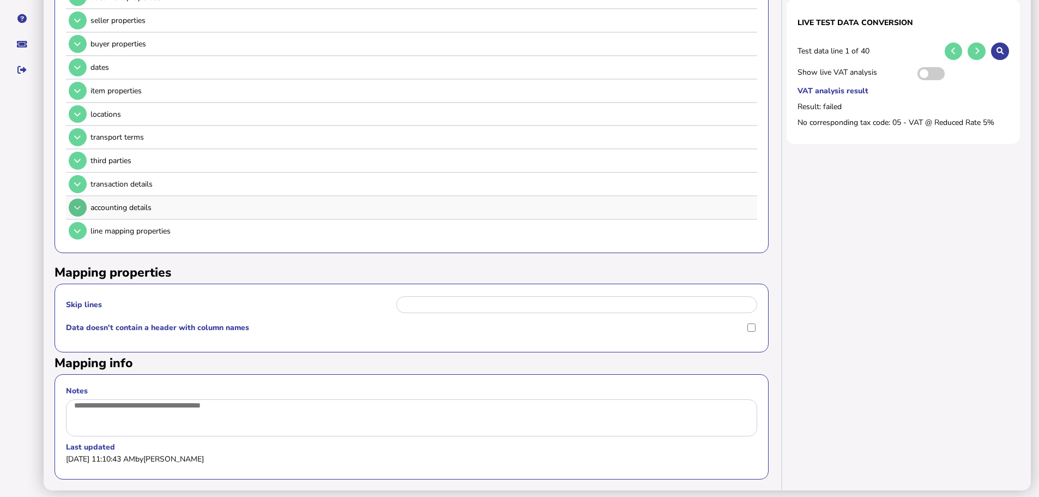
click at [82, 198] on button at bounding box center [78, 207] width 18 height 18
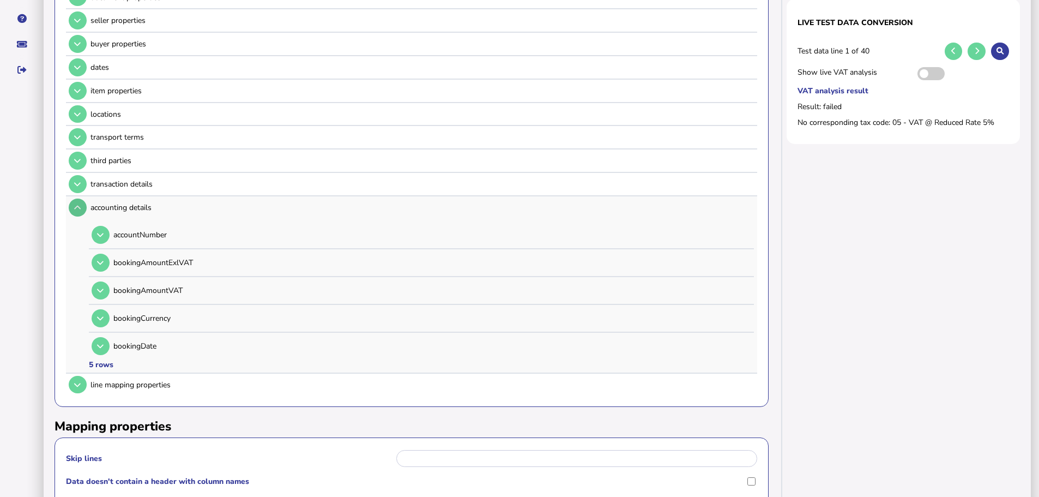
click at [82, 198] on button at bounding box center [78, 207] width 18 height 18
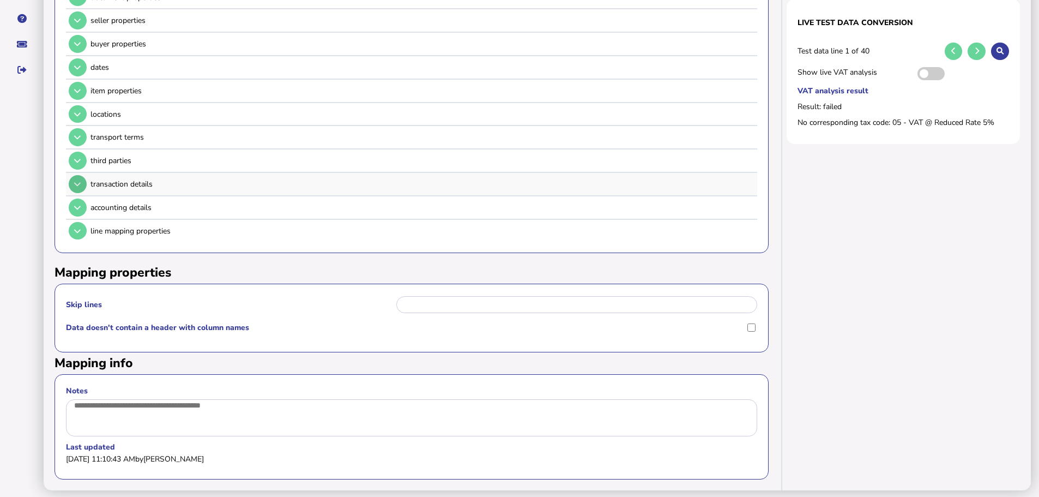
click at [79, 180] on icon at bounding box center [77, 183] width 7 height 7
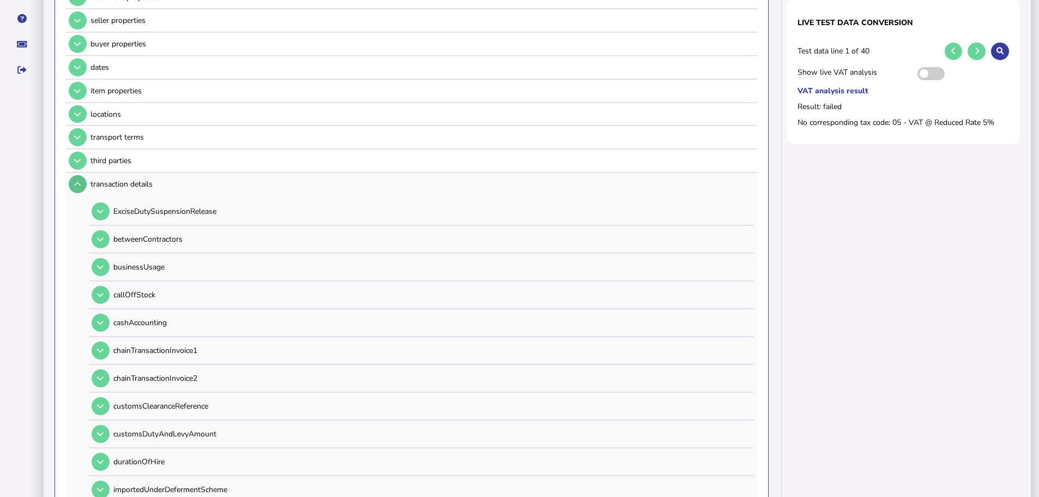
click at [79, 180] on icon at bounding box center [77, 183] width 7 height 7
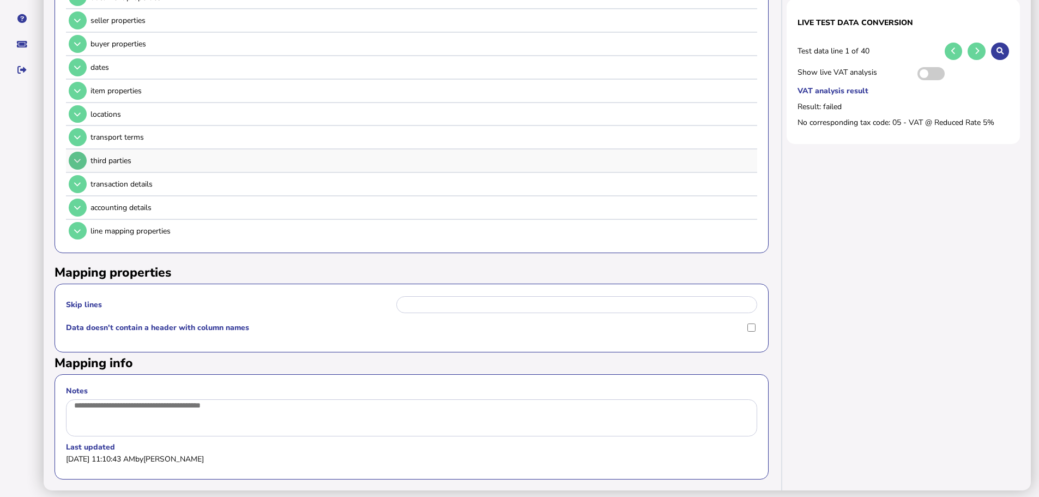
click at [78, 157] on icon at bounding box center [77, 160] width 7 height 7
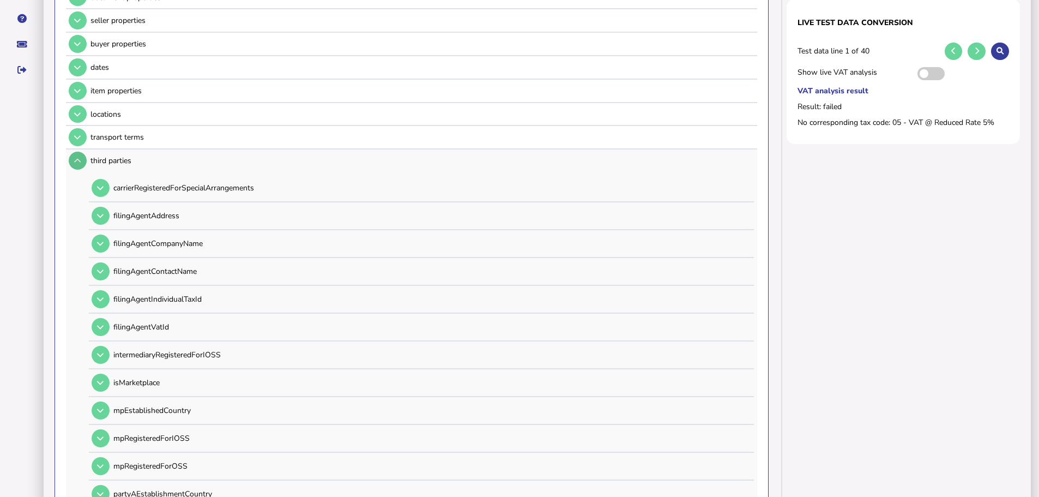
click at [78, 157] on icon at bounding box center [77, 160] width 7 height 7
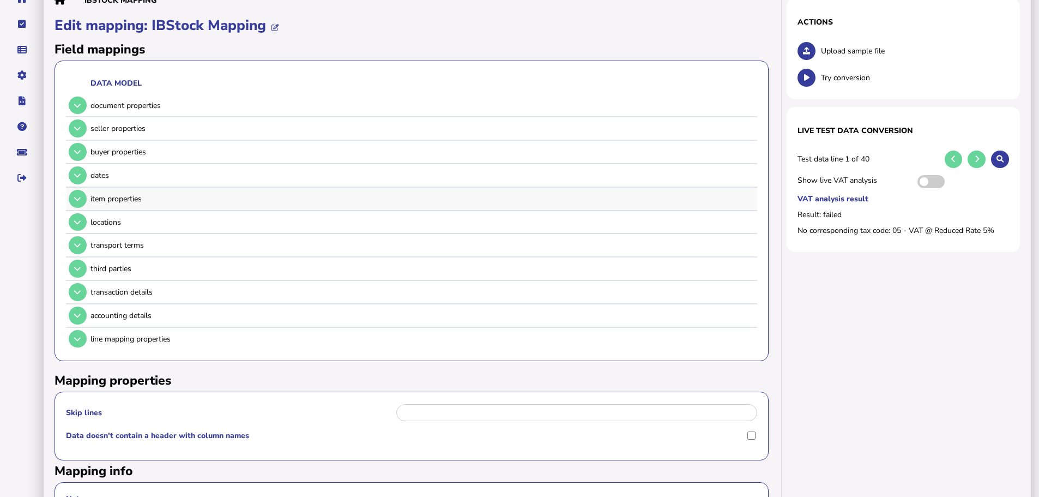
scroll to position [97, 0]
click at [77, 237] on button at bounding box center [78, 246] width 18 height 18
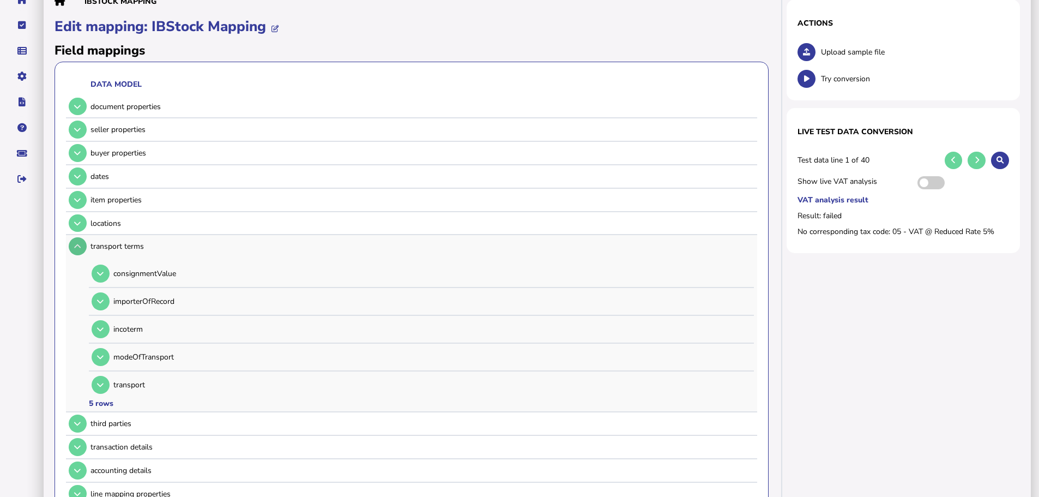
click at [78, 237] on button at bounding box center [78, 246] width 18 height 18
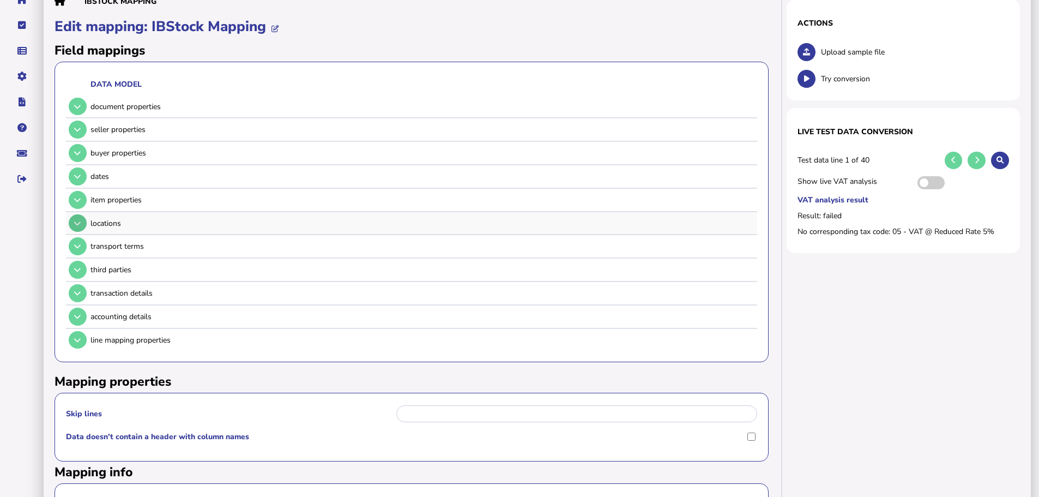
click at [75, 214] on button at bounding box center [78, 223] width 18 height 18
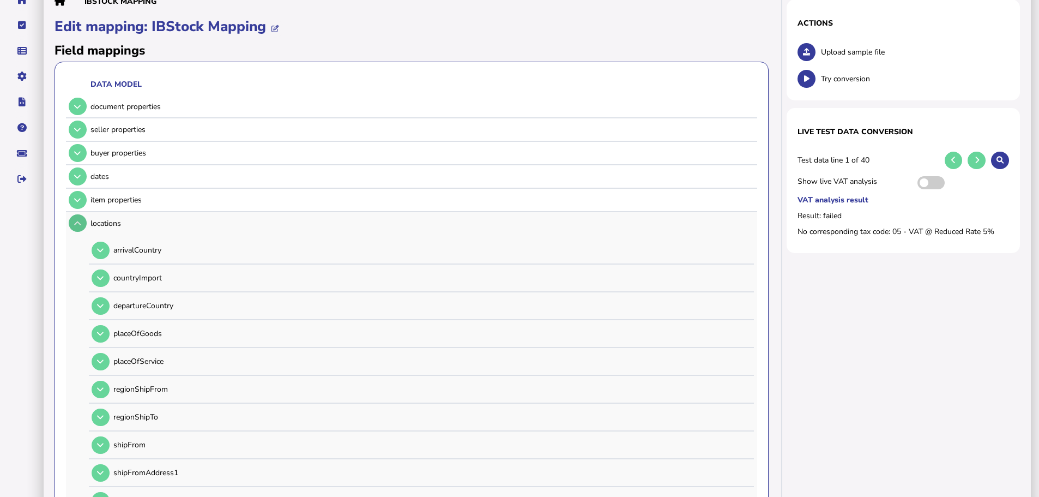
click at [81, 214] on button at bounding box center [78, 223] width 18 height 18
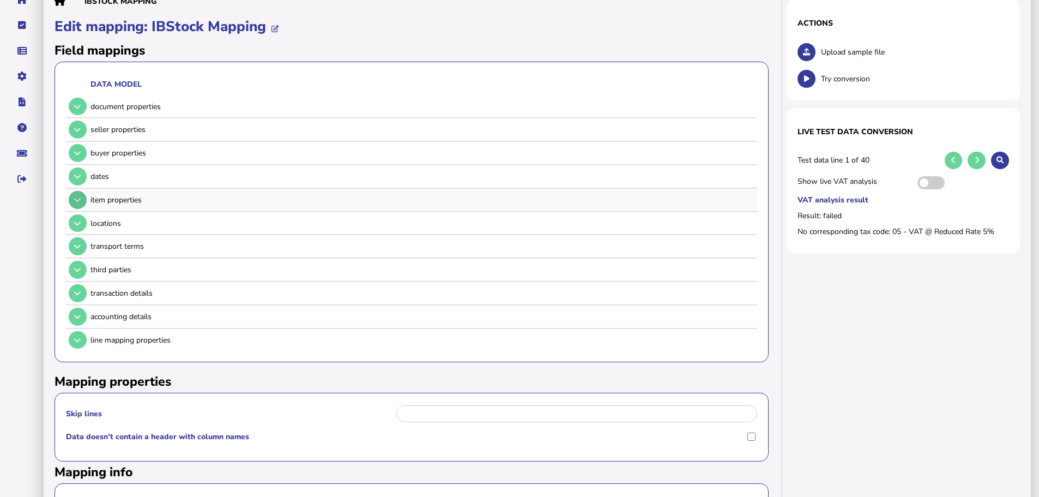
click at [80, 196] on icon at bounding box center [77, 199] width 7 height 7
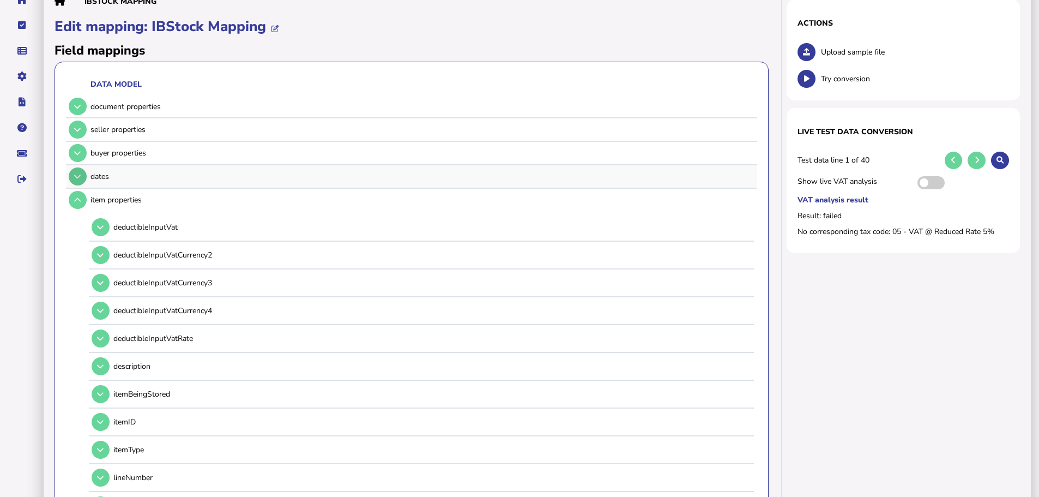
click at [81, 173] on icon at bounding box center [77, 176] width 7 height 7
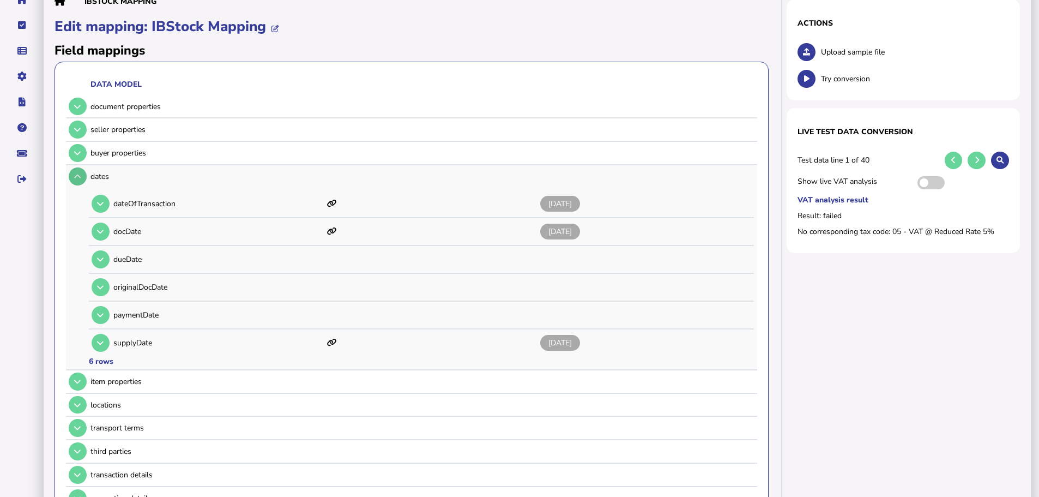
click at [80, 173] on icon at bounding box center [77, 176] width 7 height 7
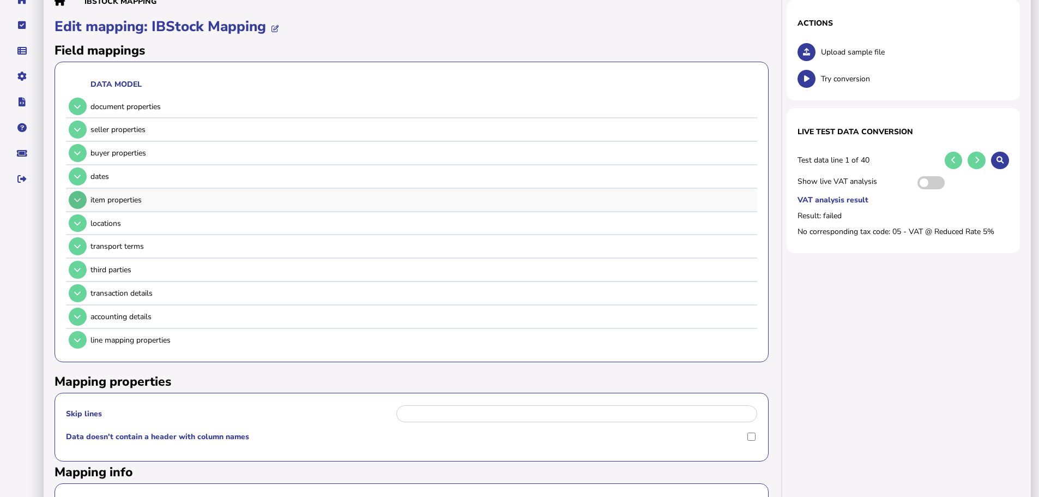
click at [81, 191] on button at bounding box center [78, 200] width 18 height 18
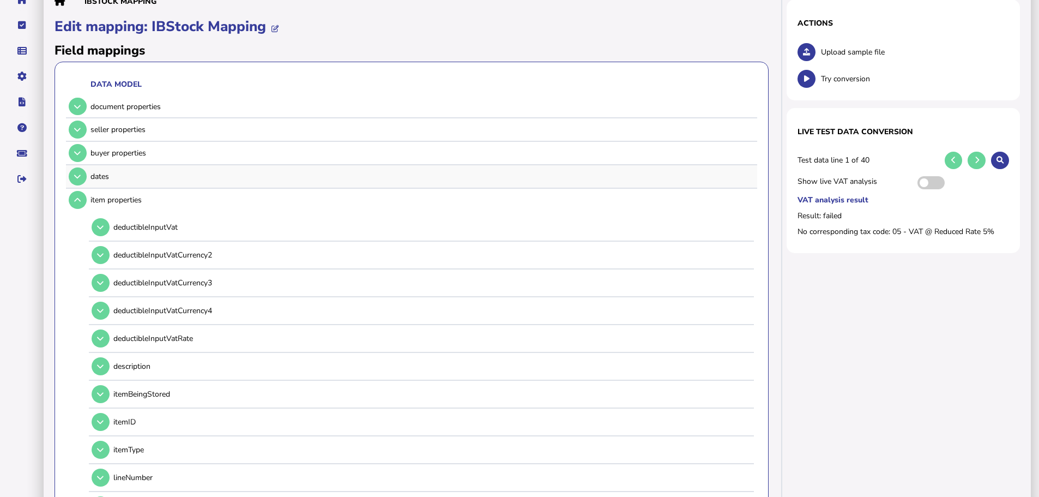
click at [80, 174] on tr "dates" at bounding box center [411, 176] width 691 height 23
click at [80, 191] on button at bounding box center [78, 200] width 18 height 18
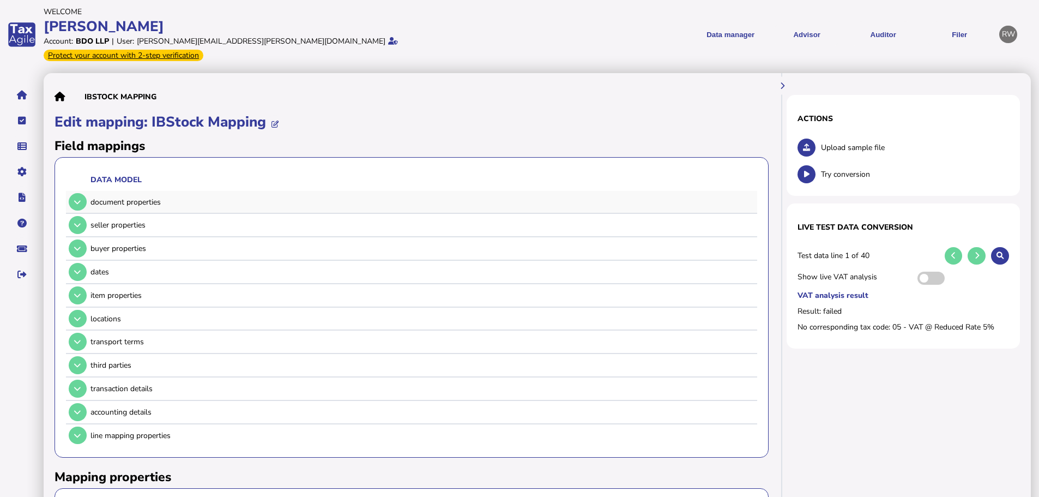
scroll to position [0, 0]
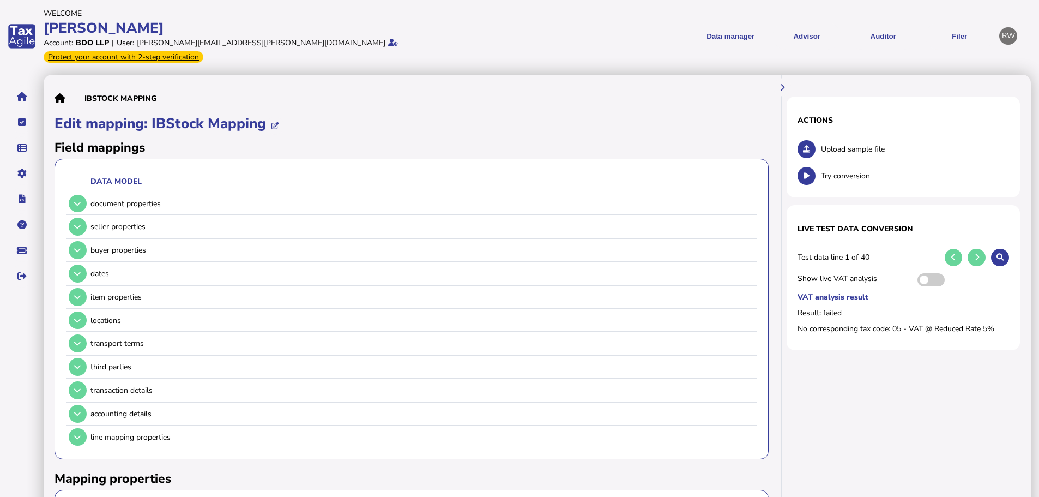
click at [713, 139] on h2 "Field mappings" at bounding box center [412, 147] width 714 height 17
click at [690, 75] on div "IBStock Mapping Edit mapping: IBStock Mapping Field mappings Data model documen…" at bounding box center [412, 385] width 736 height 621
